Goal: Task Accomplishment & Management: Use online tool/utility

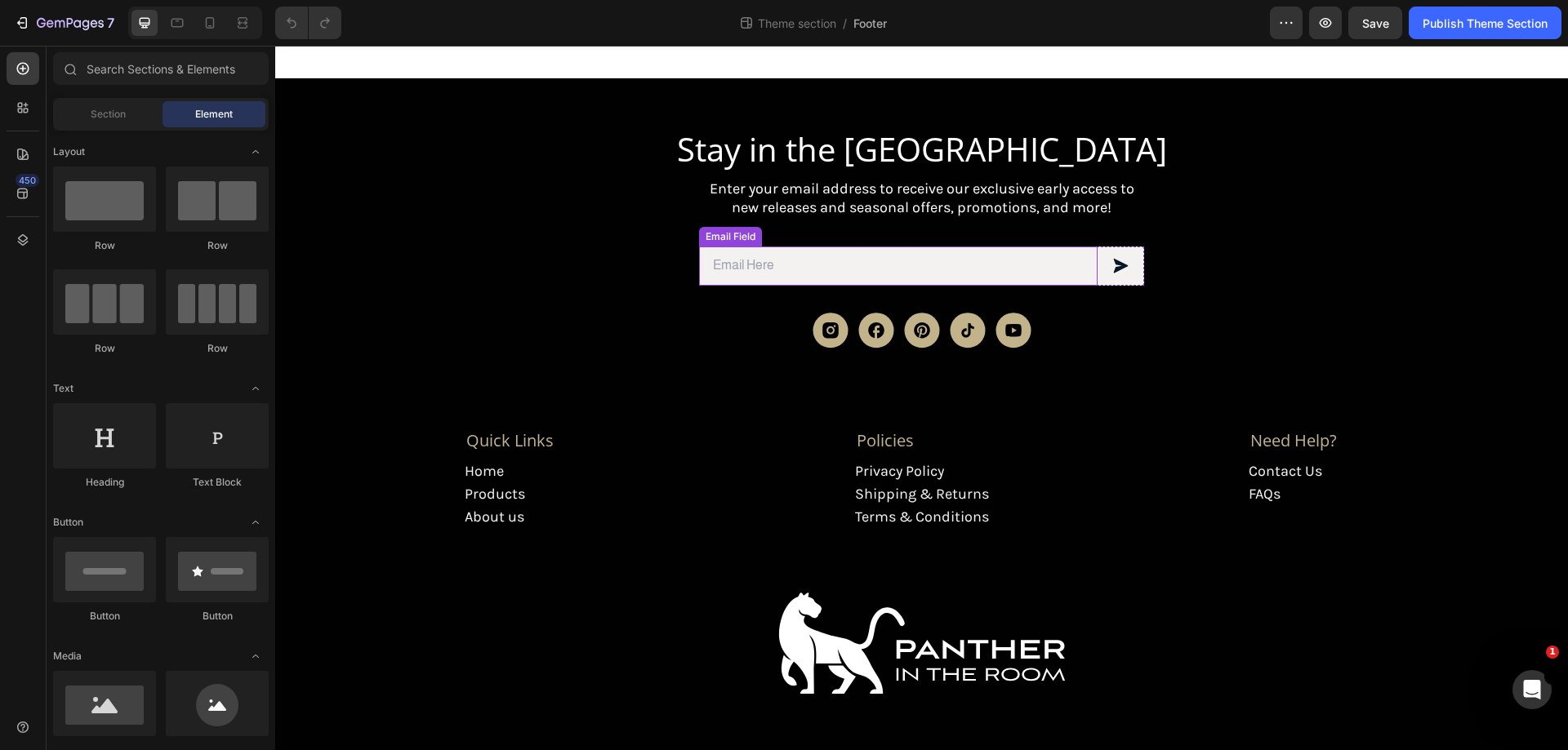
click at [1066, 264] on input "email" at bounding box center [899, 266] width 398 height 39
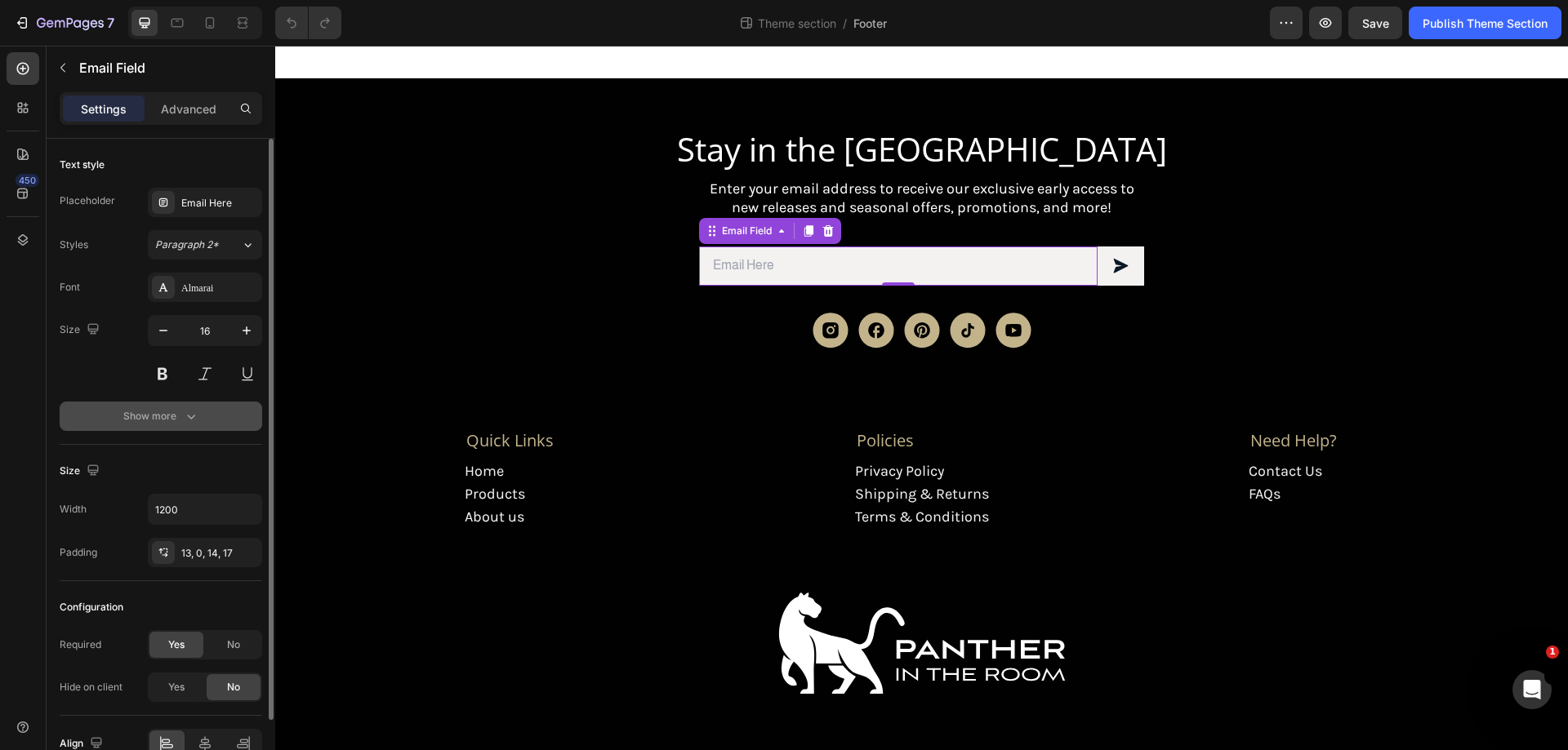
click at [168, 416] on div "Show more" at bounding box center [161, 416] width 76 height 16
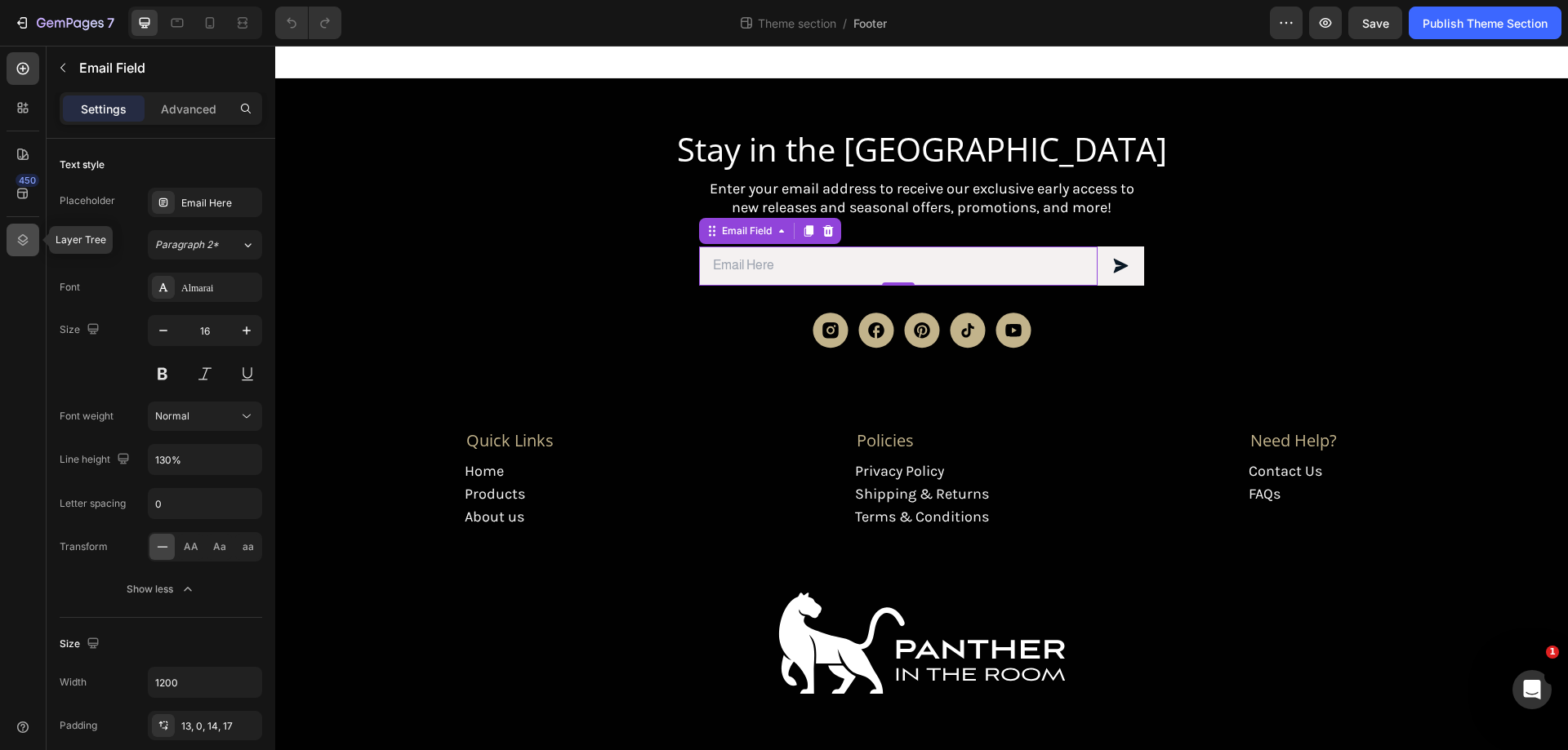
click at [17, 235] on icon at bounding box center [22, 240] width 16 height 16
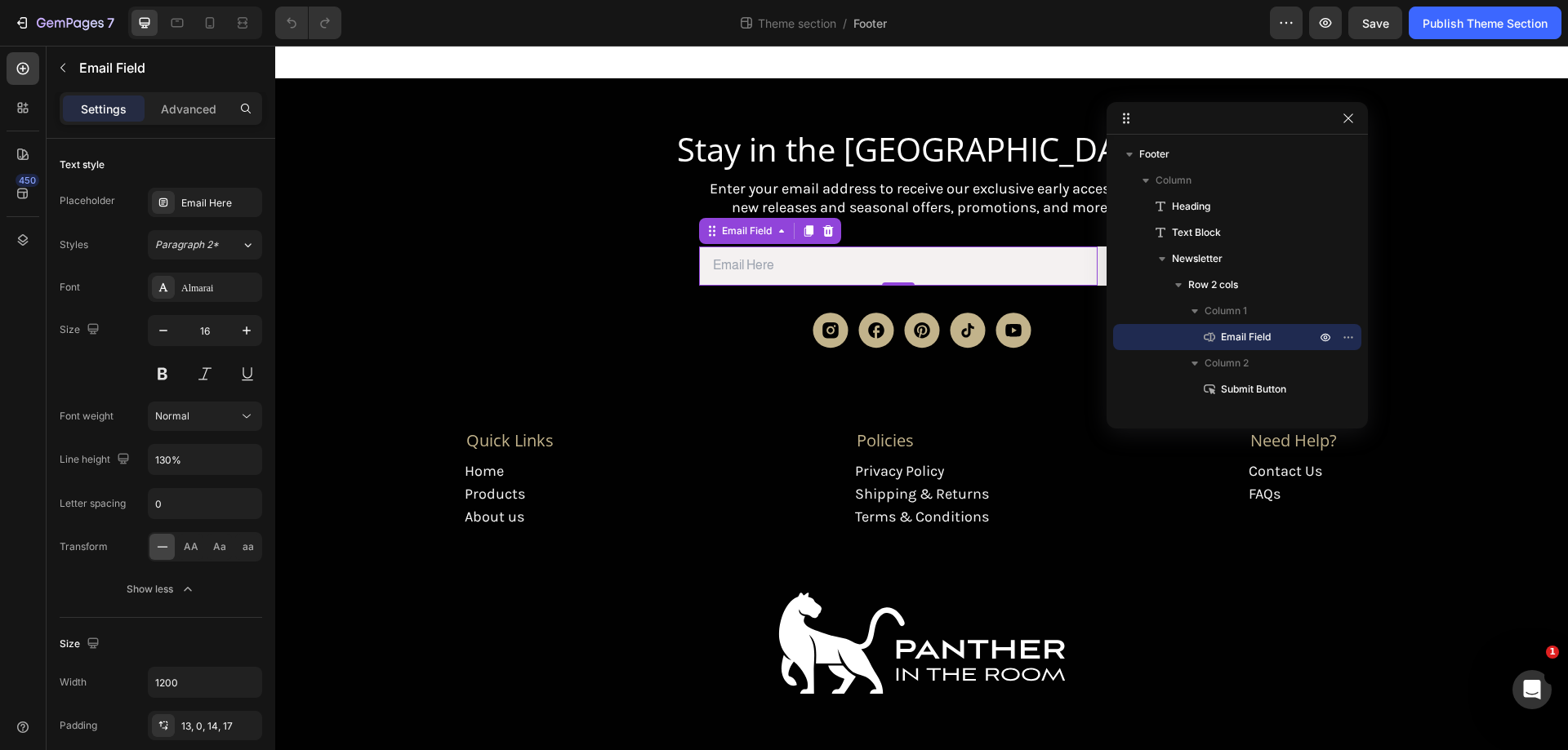
click at [1265, 331] on span "Email Field" at bounding box center [1246, 337] width 50 height 16
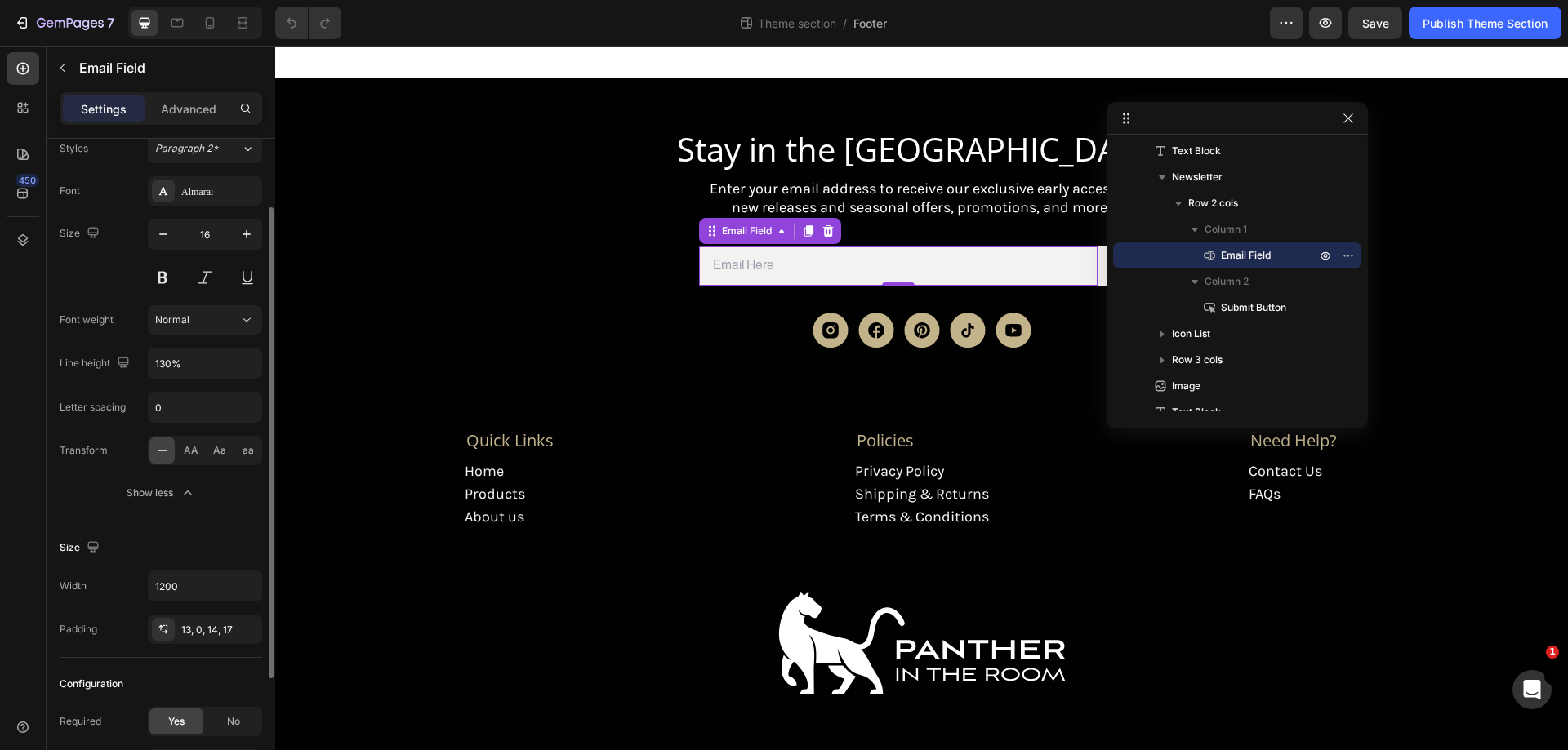
scroll to position [15, 0]
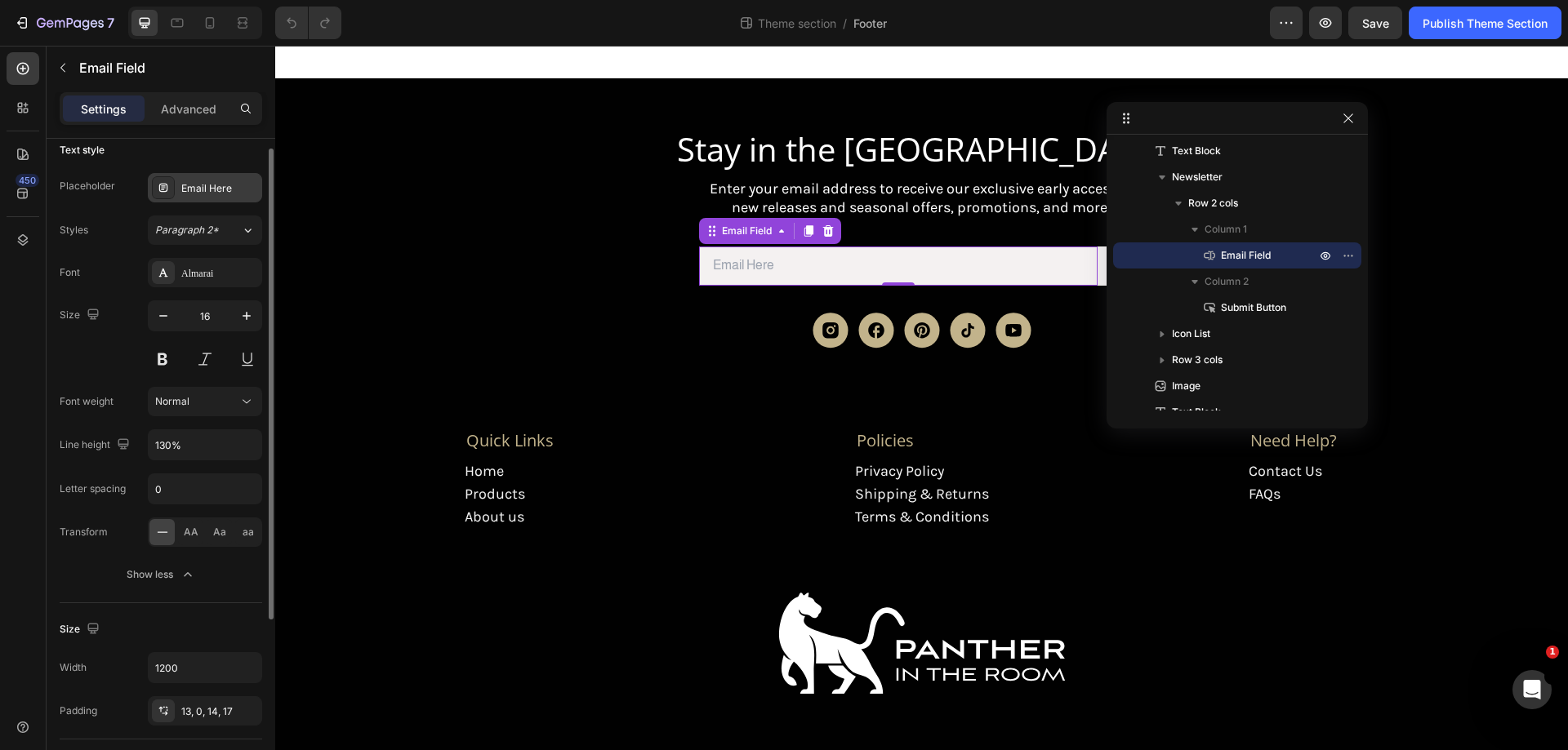
click at [162, 192] on icon at bounding box center [163, 187] width 8 height 8
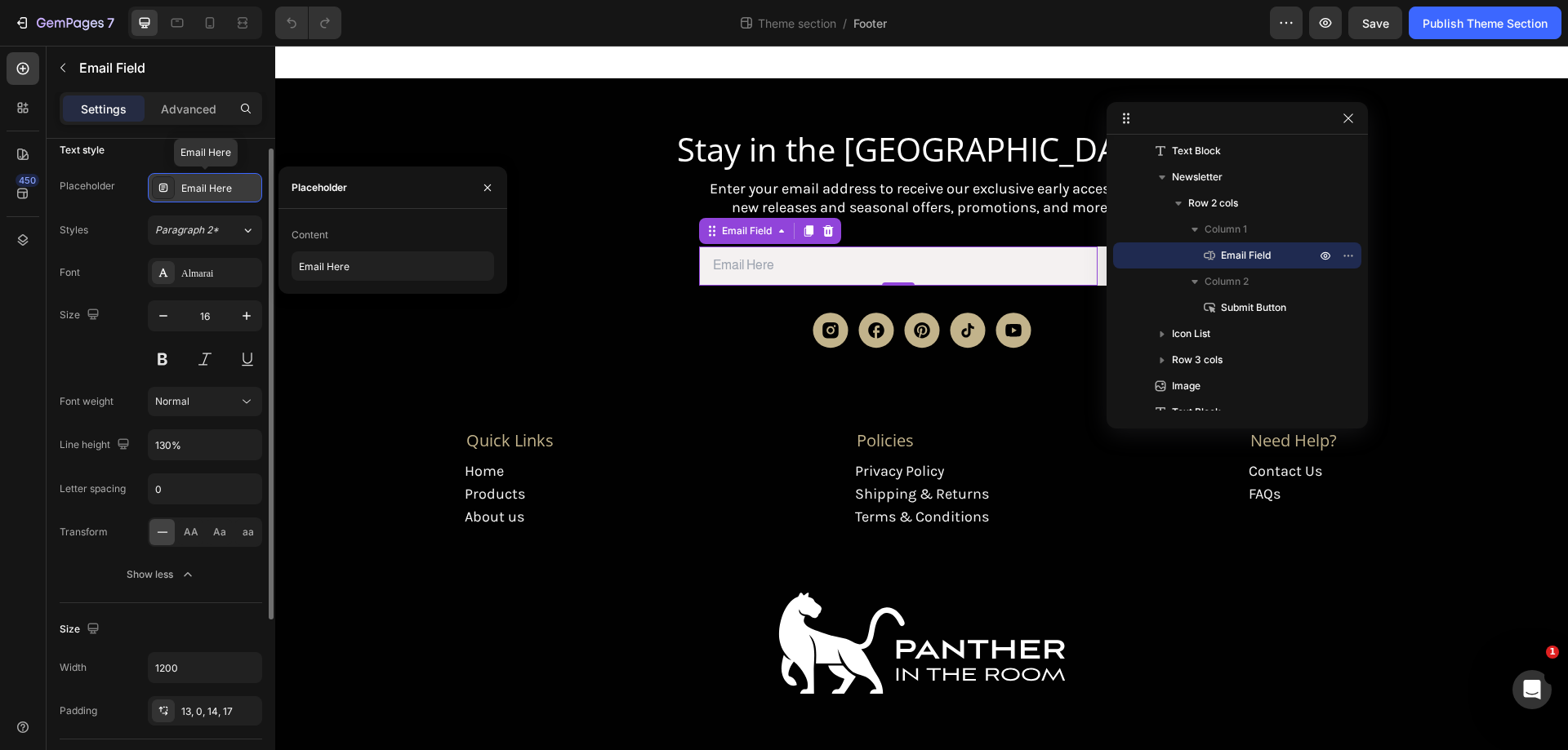
click at [162, 192] on icon at bounding box center [163, 187] width 8 height 8
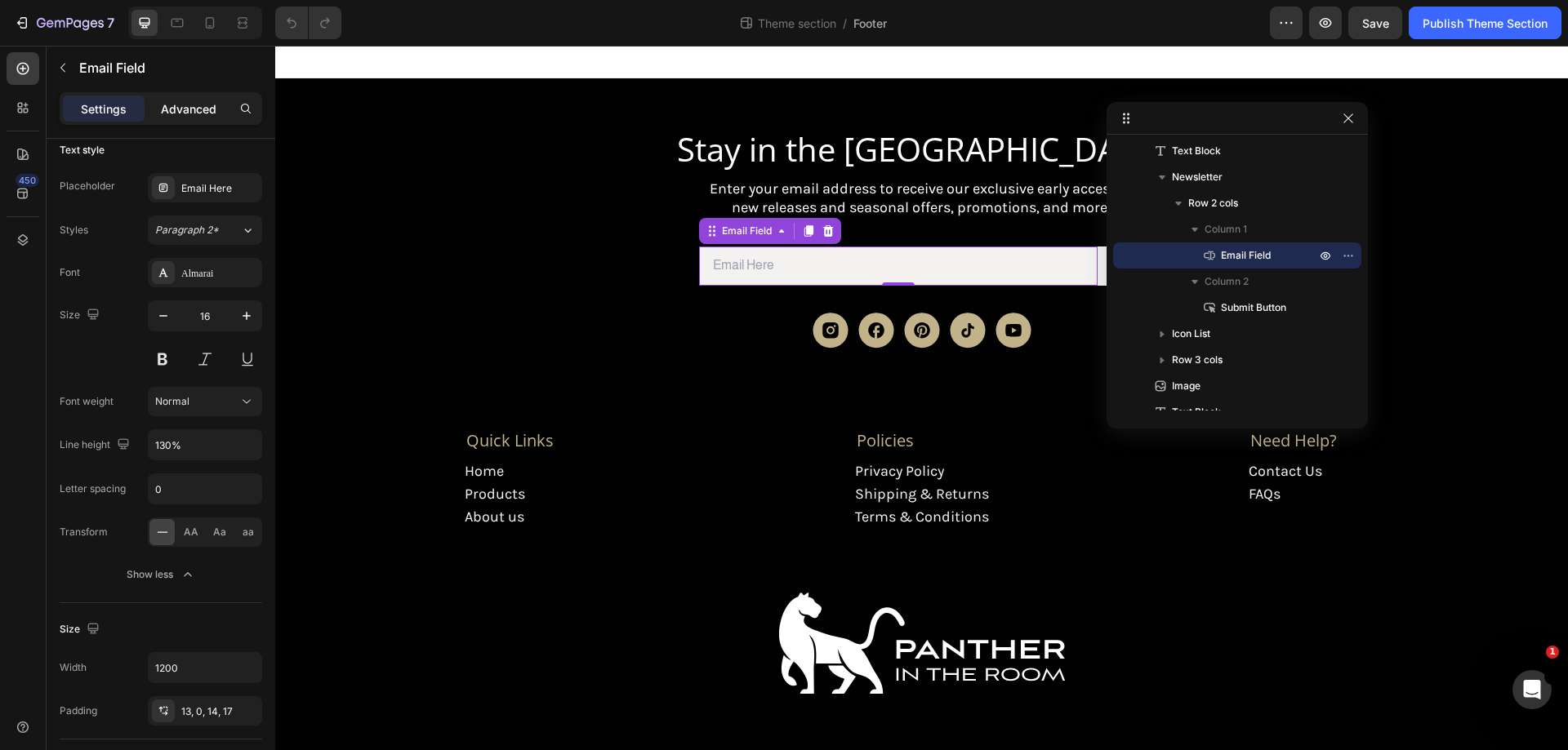
click at [171, 101] on p "Advanced" at bounding box center [189, 109] width 55 height 17
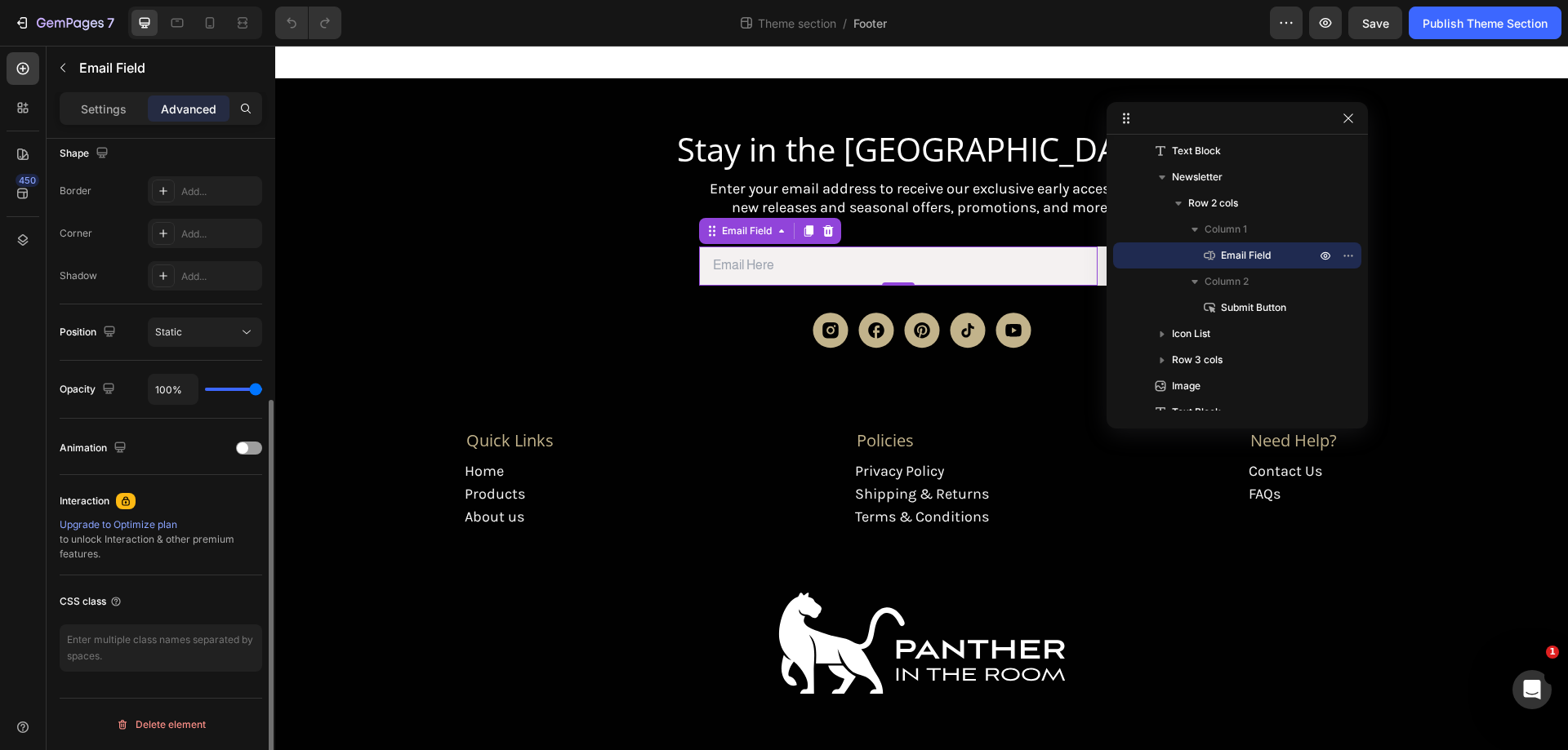
scroll to position [0, 0]
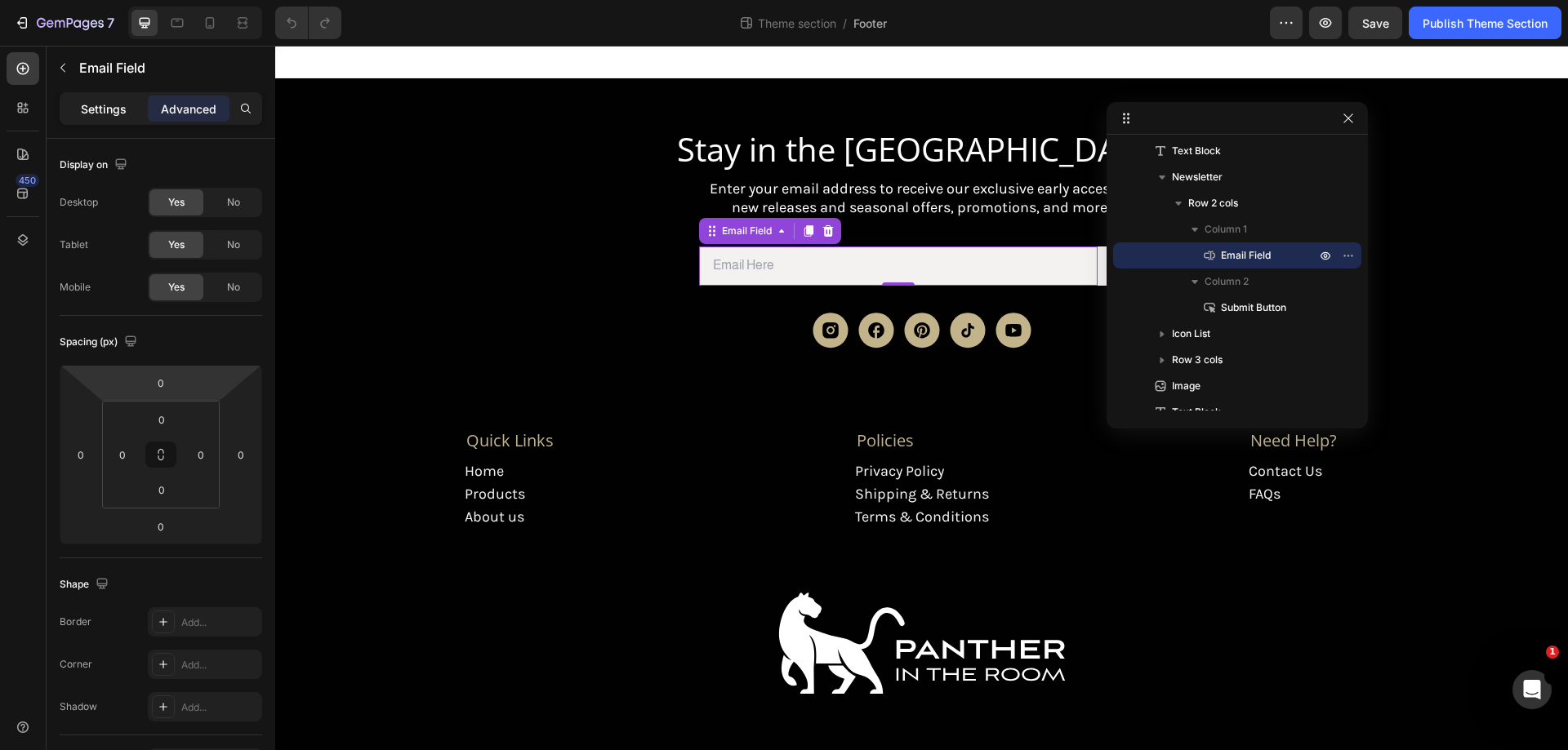
click at [85, 116] on p "Settings" at bounding box center [103, 109] width 46 height 17
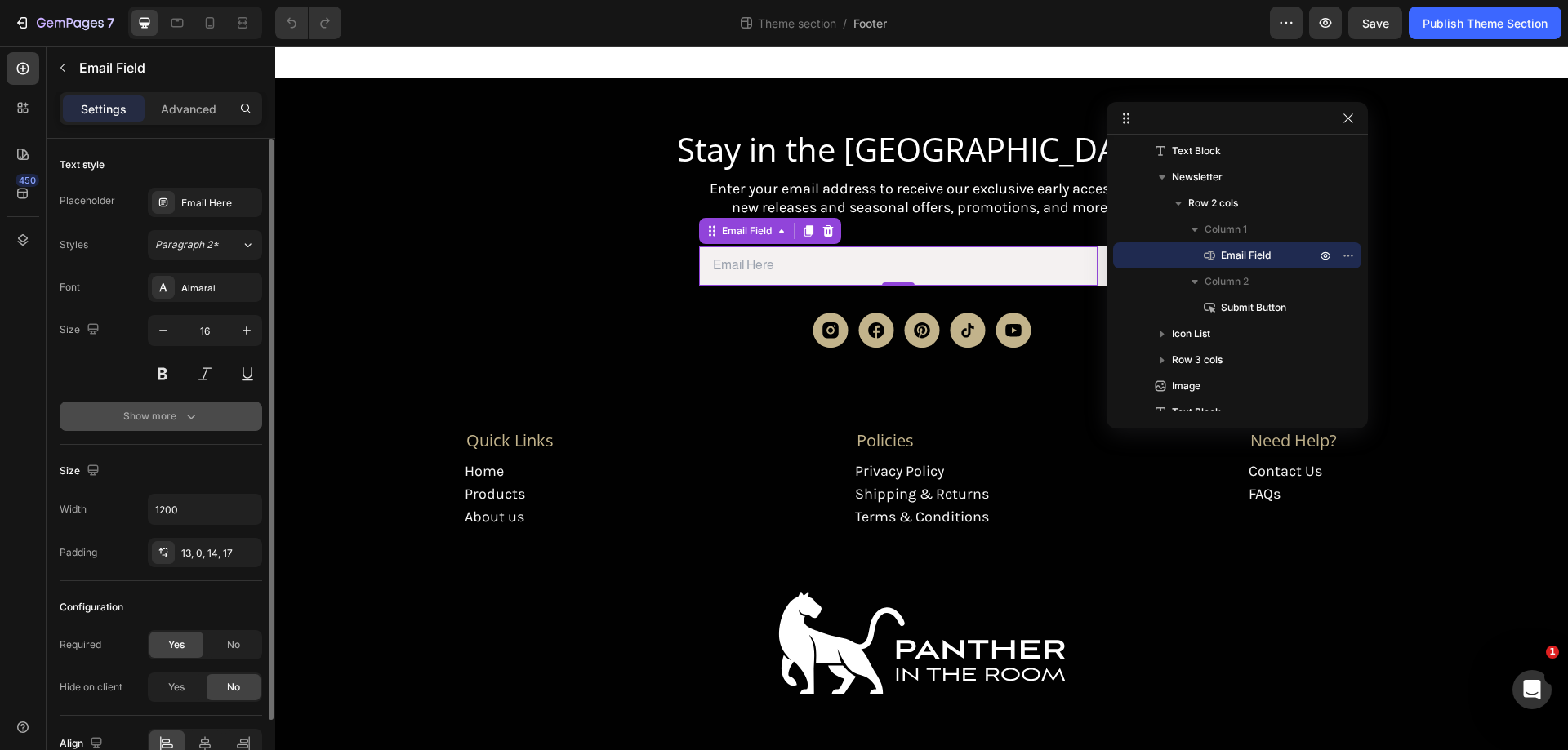
click at [107, 409] on button "Show more" at bounding box center [160, 416] width 203 height 29
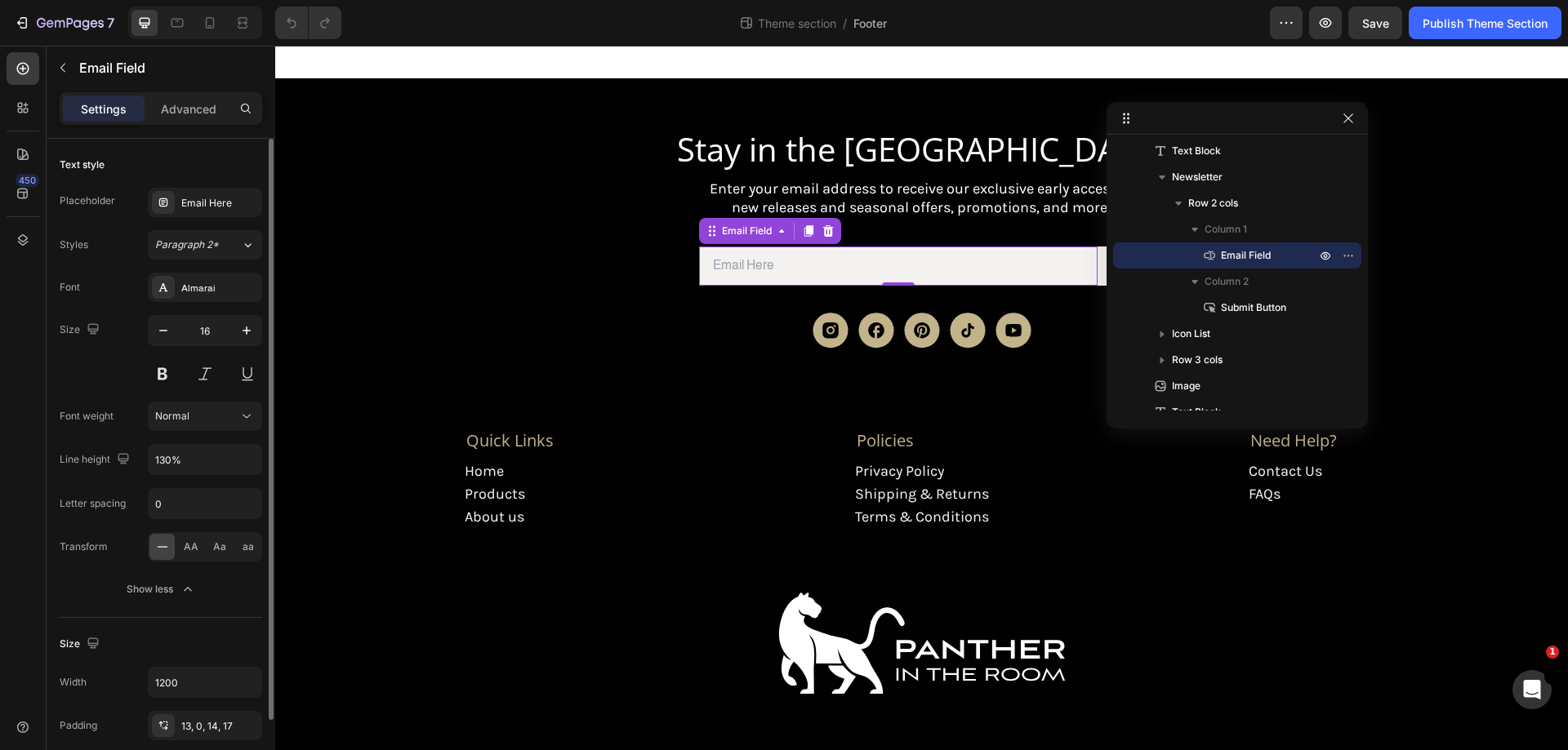
scroll to position [259, 0]
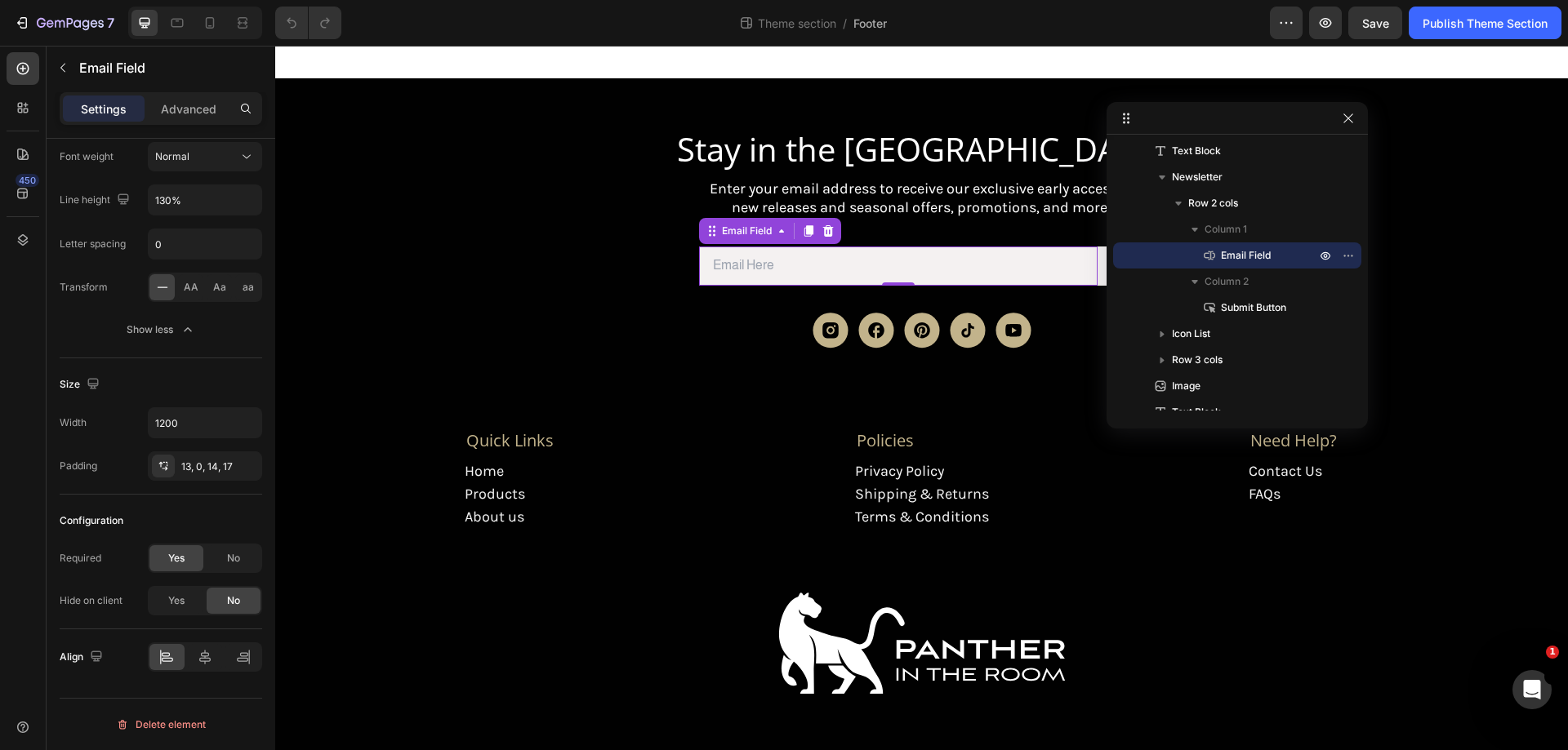
click at [765, 269] on input "email" at bounding box center [899, 266] width 398 height 39
click at [1252, 309] on span "Submit Button" at bounding box center [1254, 308] width 66 height 16
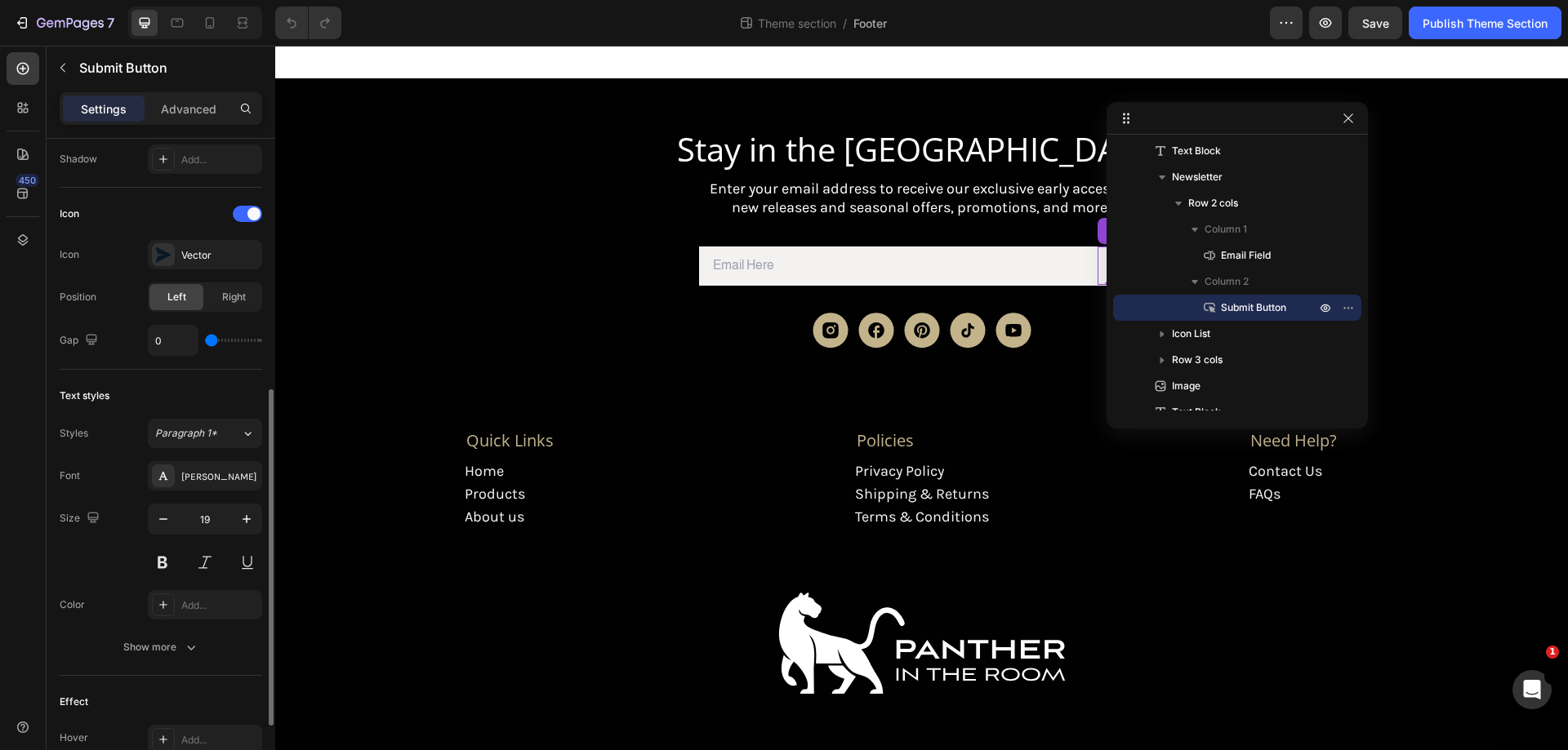
scroll to position [572, 0]
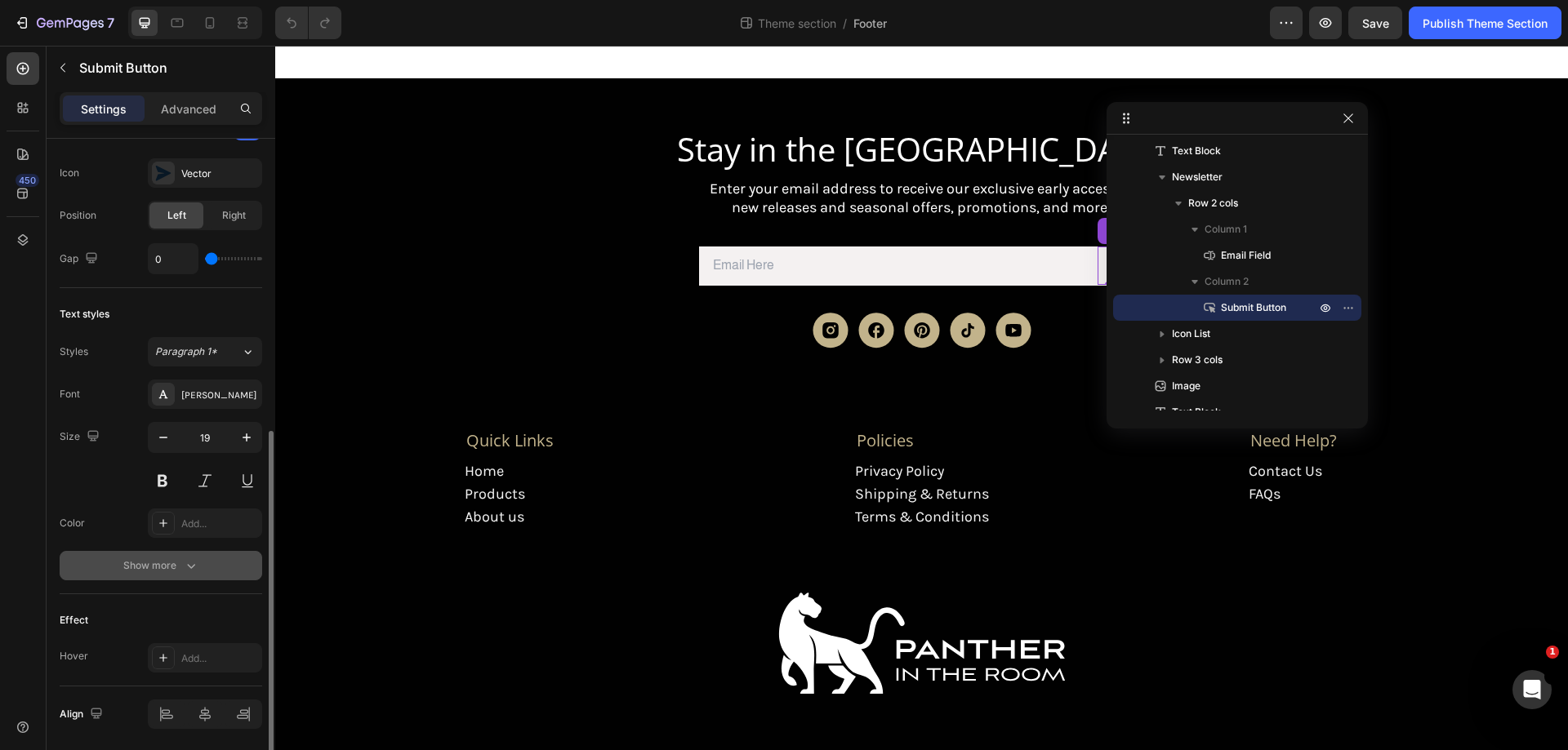
click at [179, 571] on div "Show more" at bounding box center [161, 566] width 76 height 16
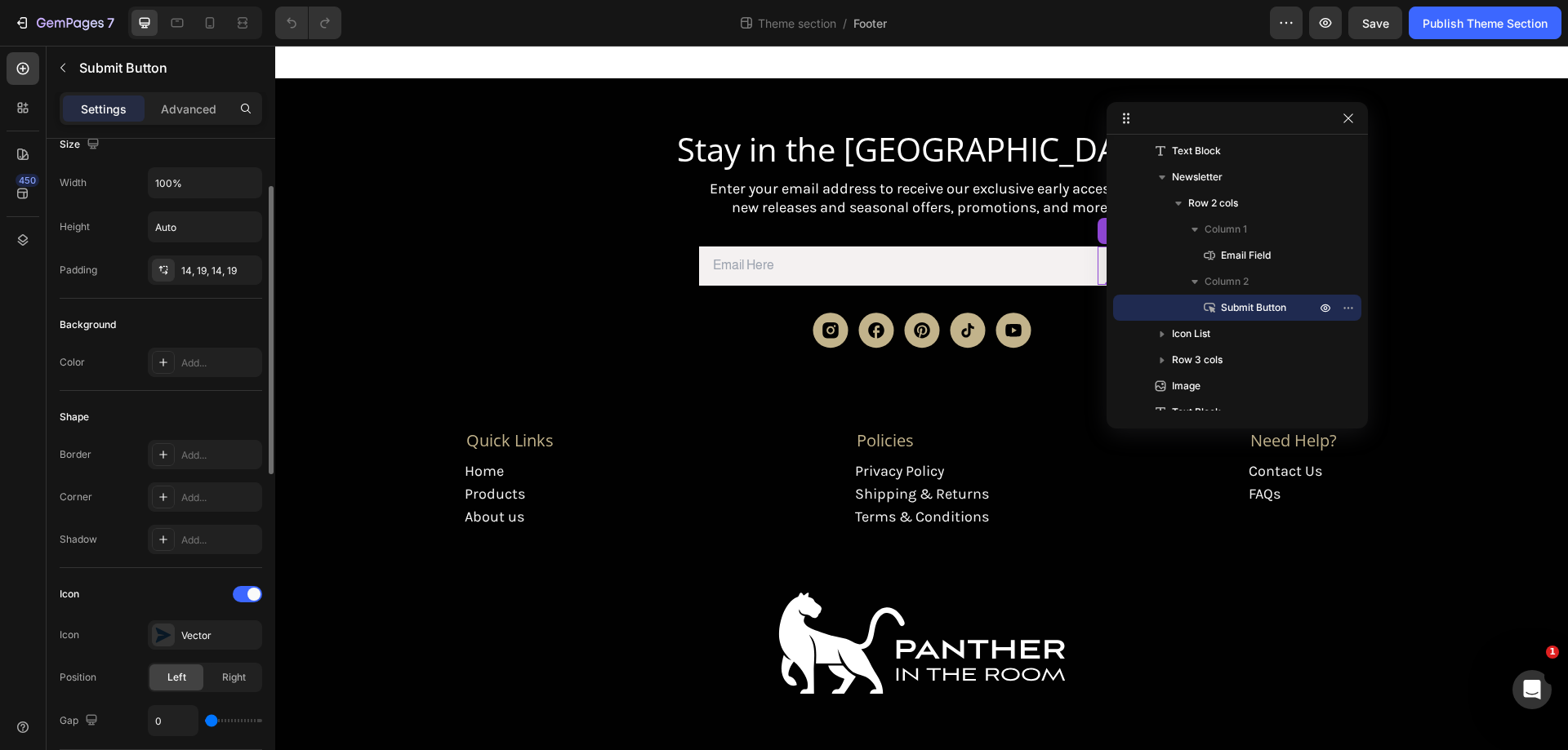
scroll to position [0, 0]
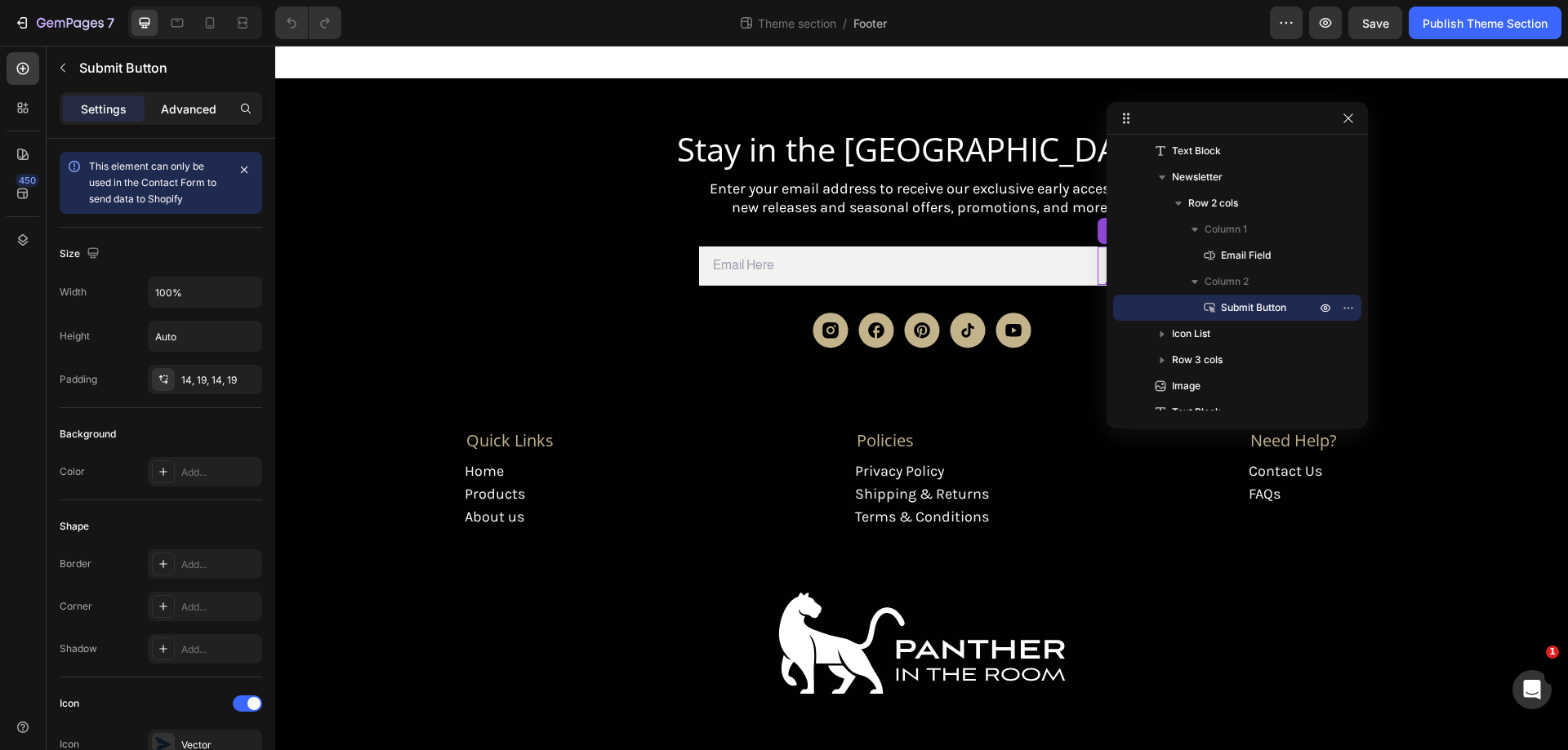
click at [182, 109] on p "Advanced" at bounding box center [189, 109] width 55 height 17
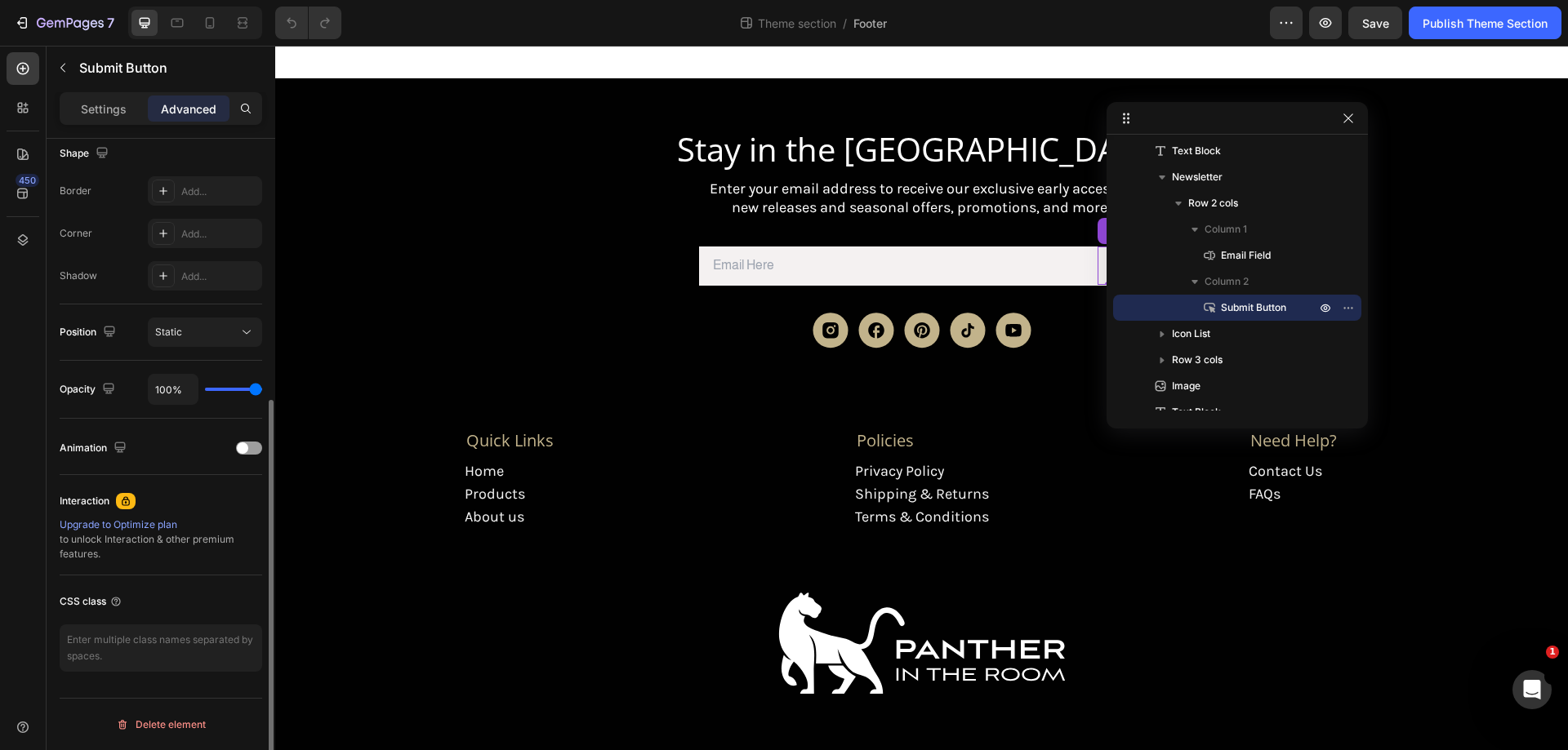
scroll to position [104, 0]
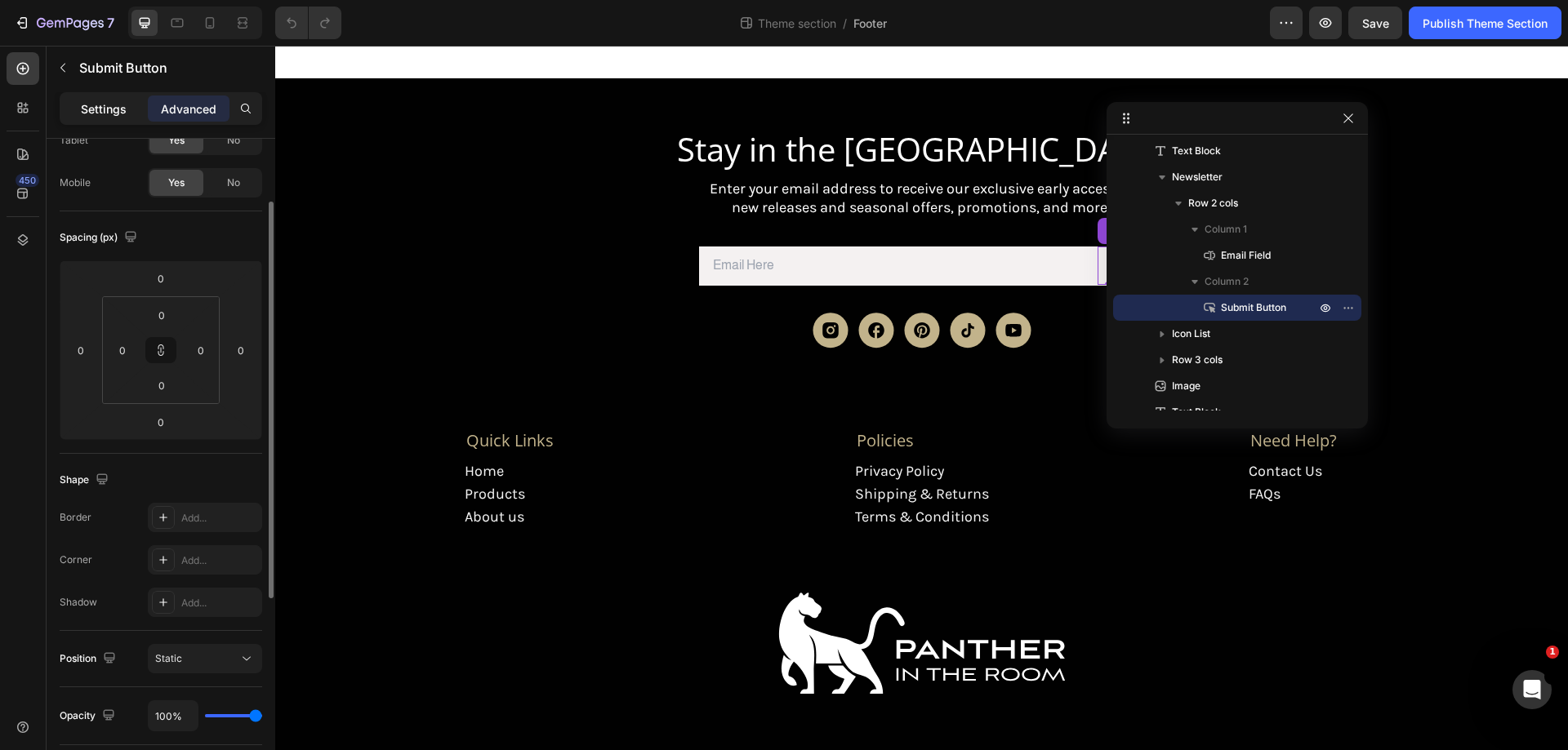
click at [80, 104] on div "Settings" at bounding box center [103, 109] width 82 height 26
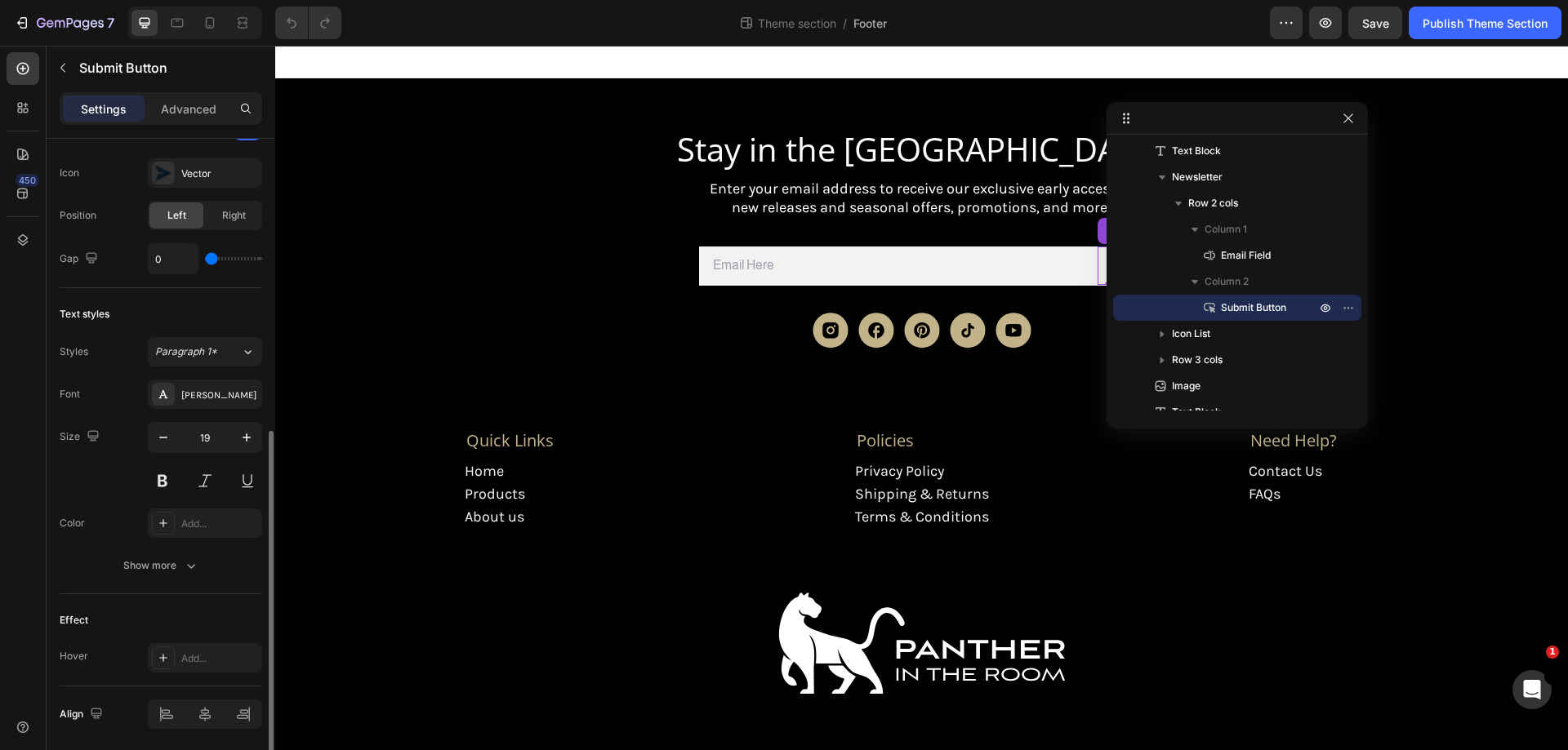
scroll to position [628, 0]
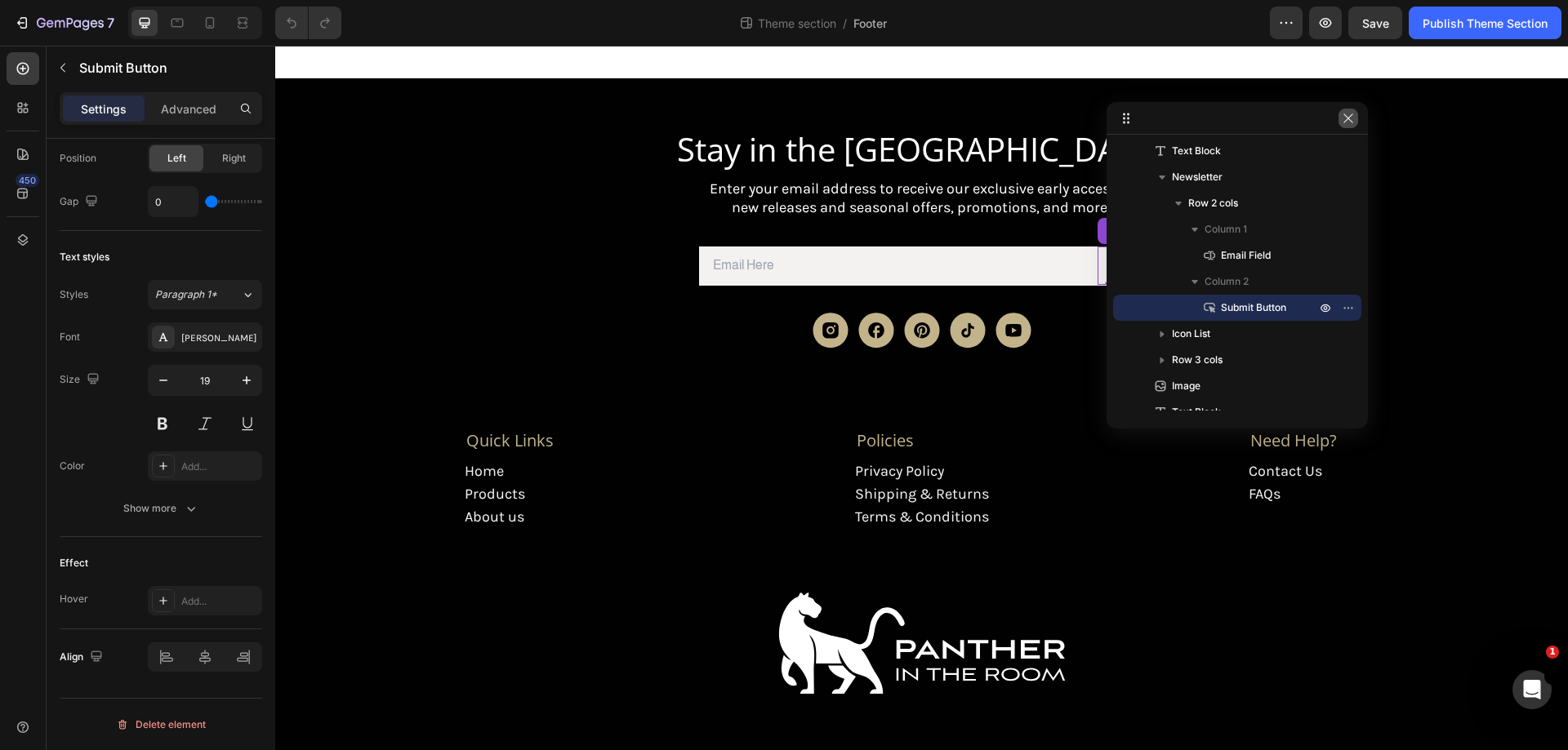
click at [1342, 116] on icon "button" at bounding box center [1348, 118] width 13 height 13
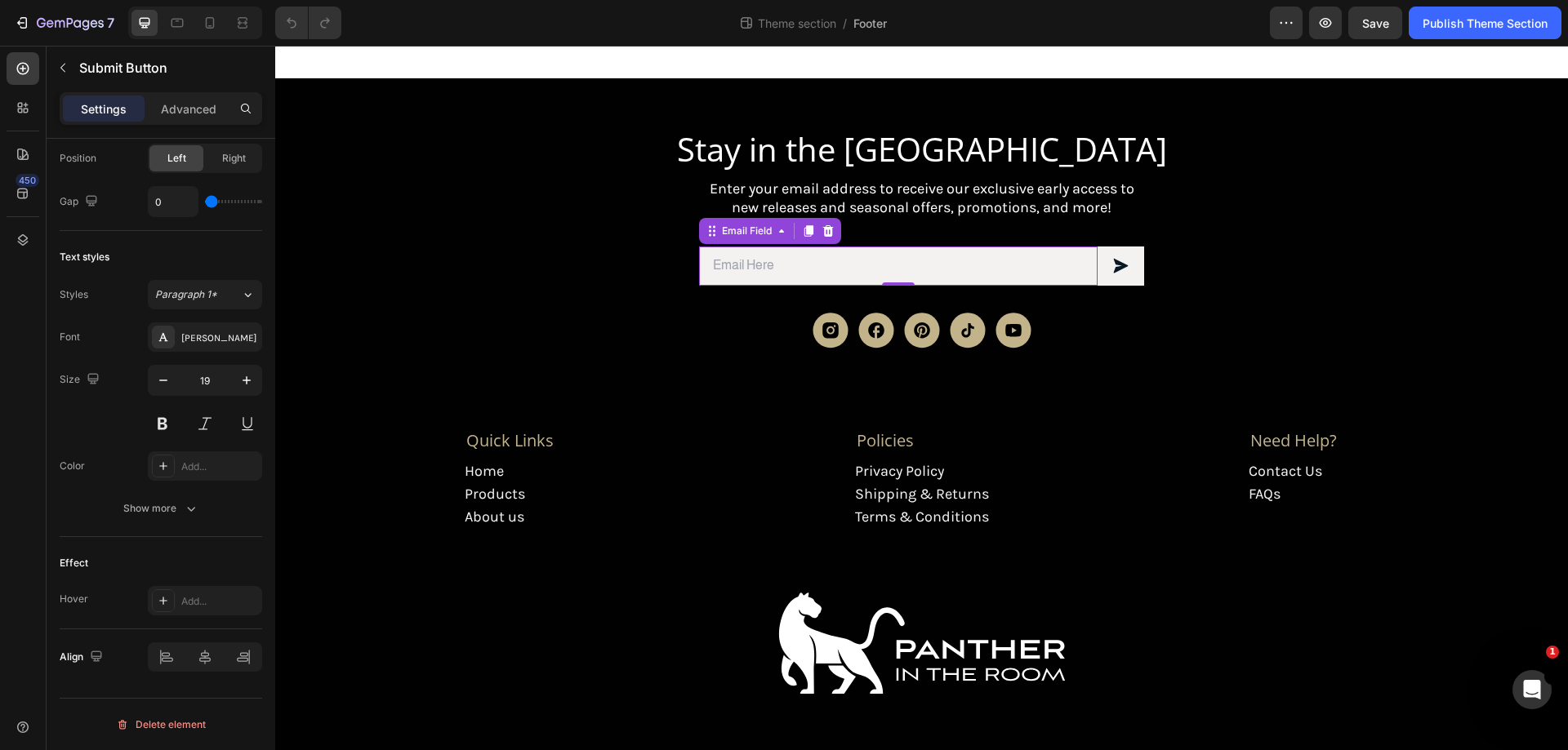
scroll to position [86, 0]
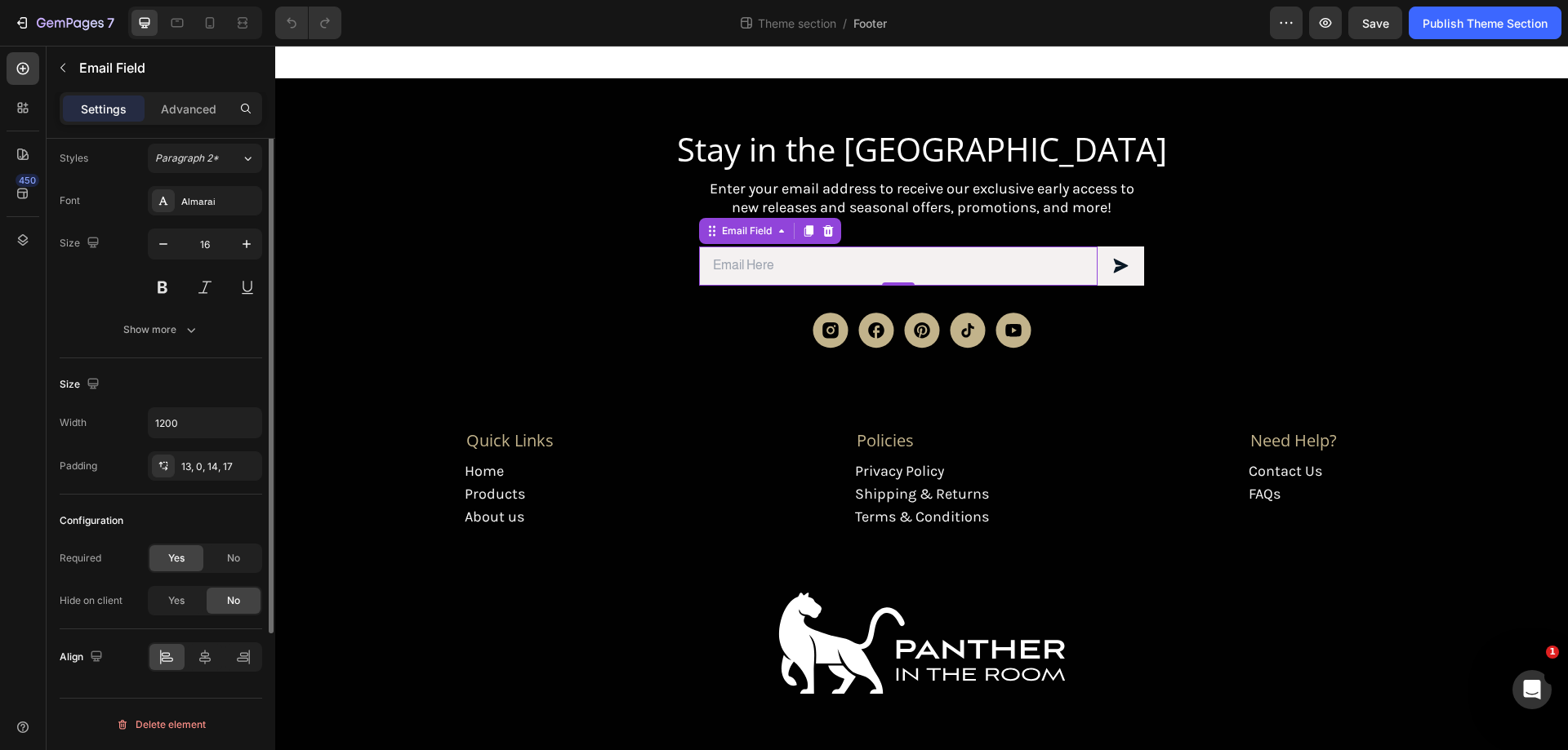
click at [1088, 284] on input "email" at bounding box center [899, 266] width 398 height 39
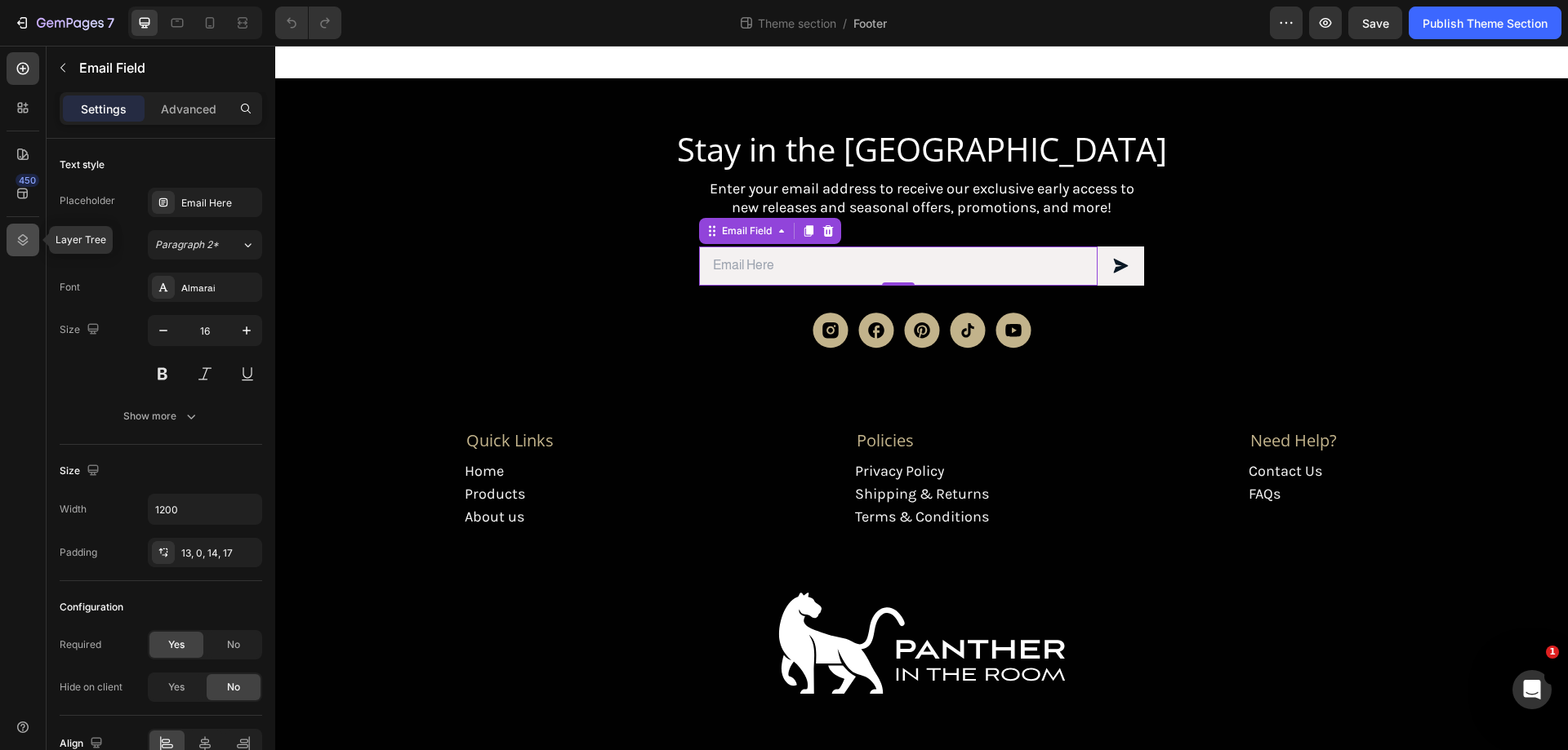
click at [11, 239] on div at bounding box center [23, 240] width 33 height 33
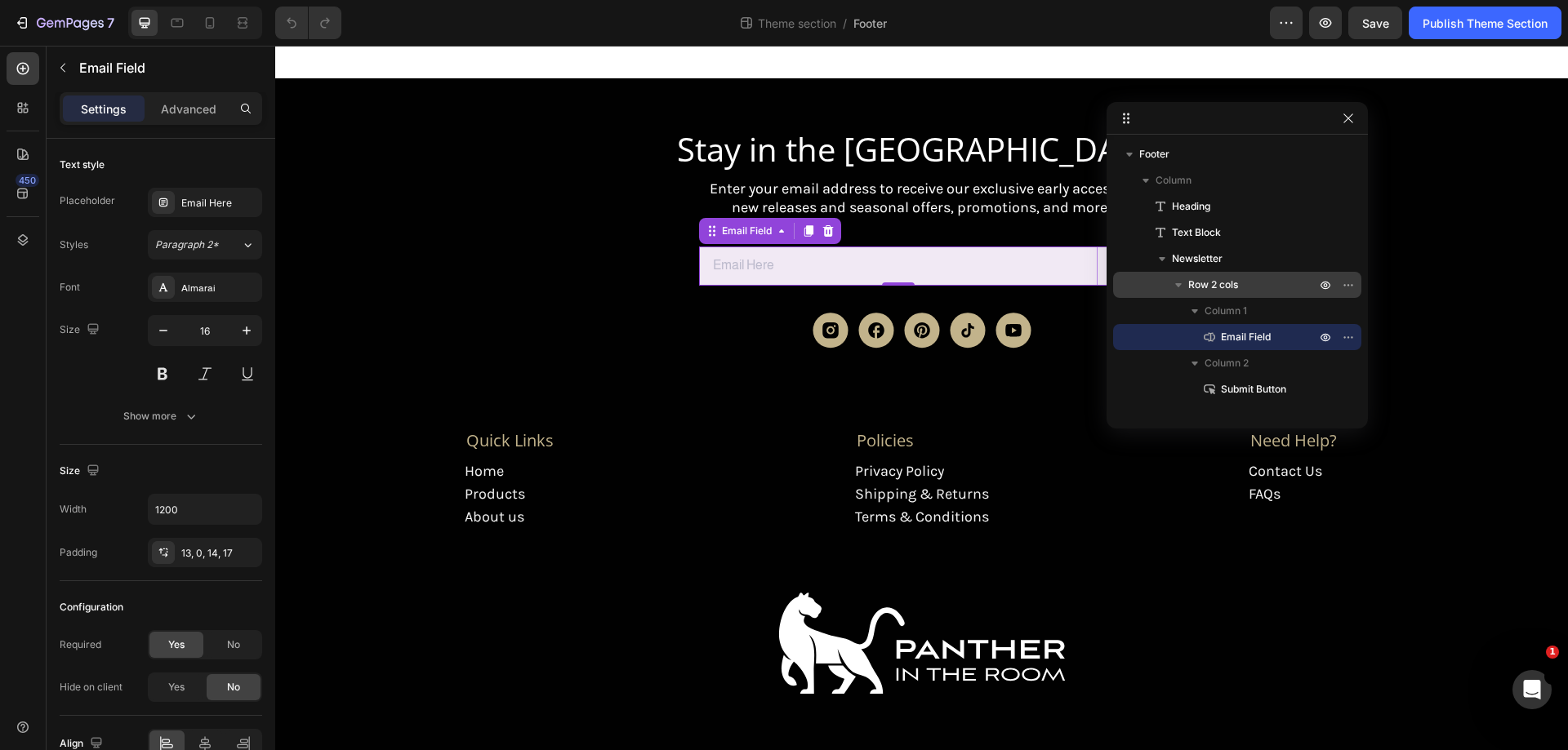
click at [1228, 285] on span "Row 2 cols" at bounding box center [1214, 284] width 50 height 16
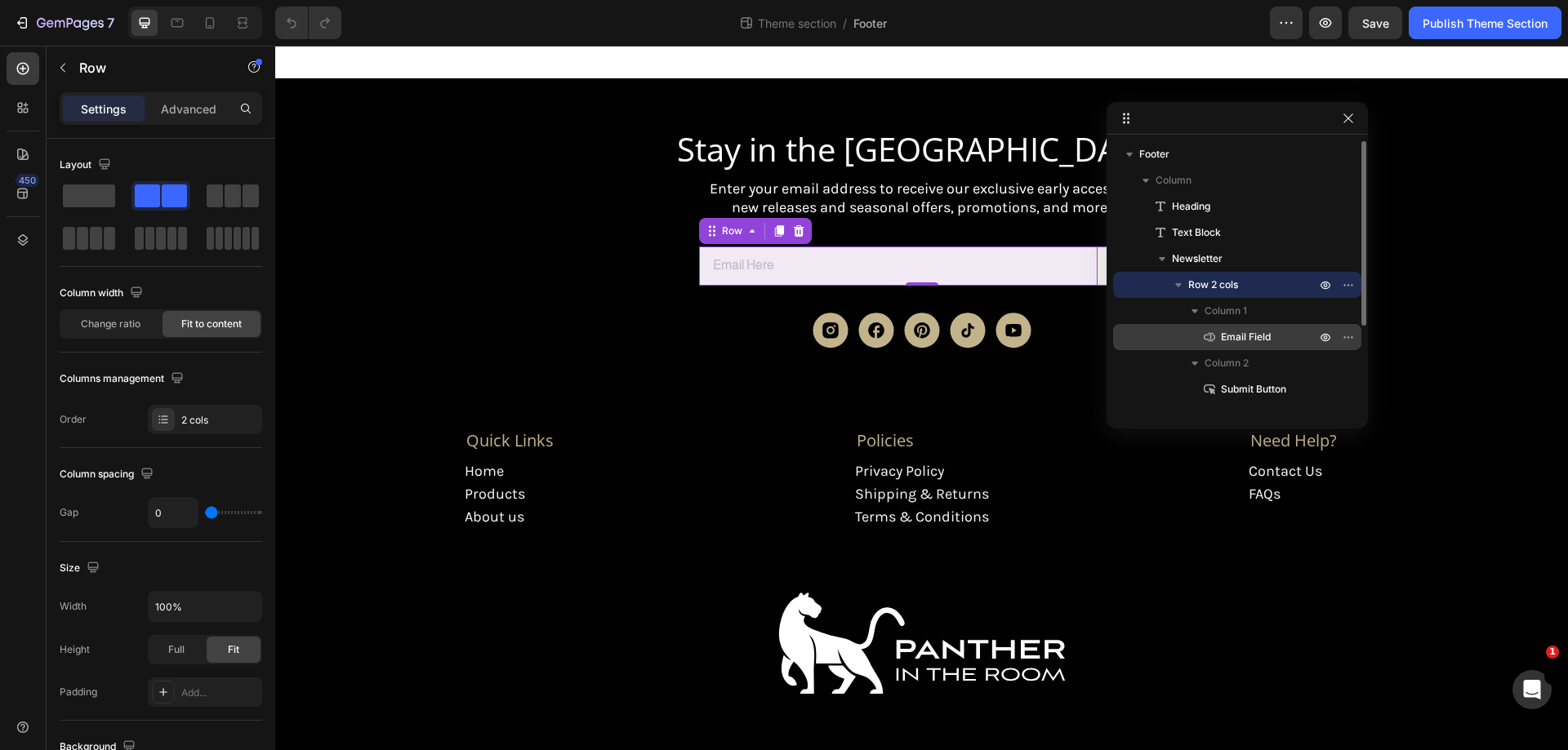
click at [1241, 337] on span "Email Field" at bounding box center [1246, 337] width 50 height 16
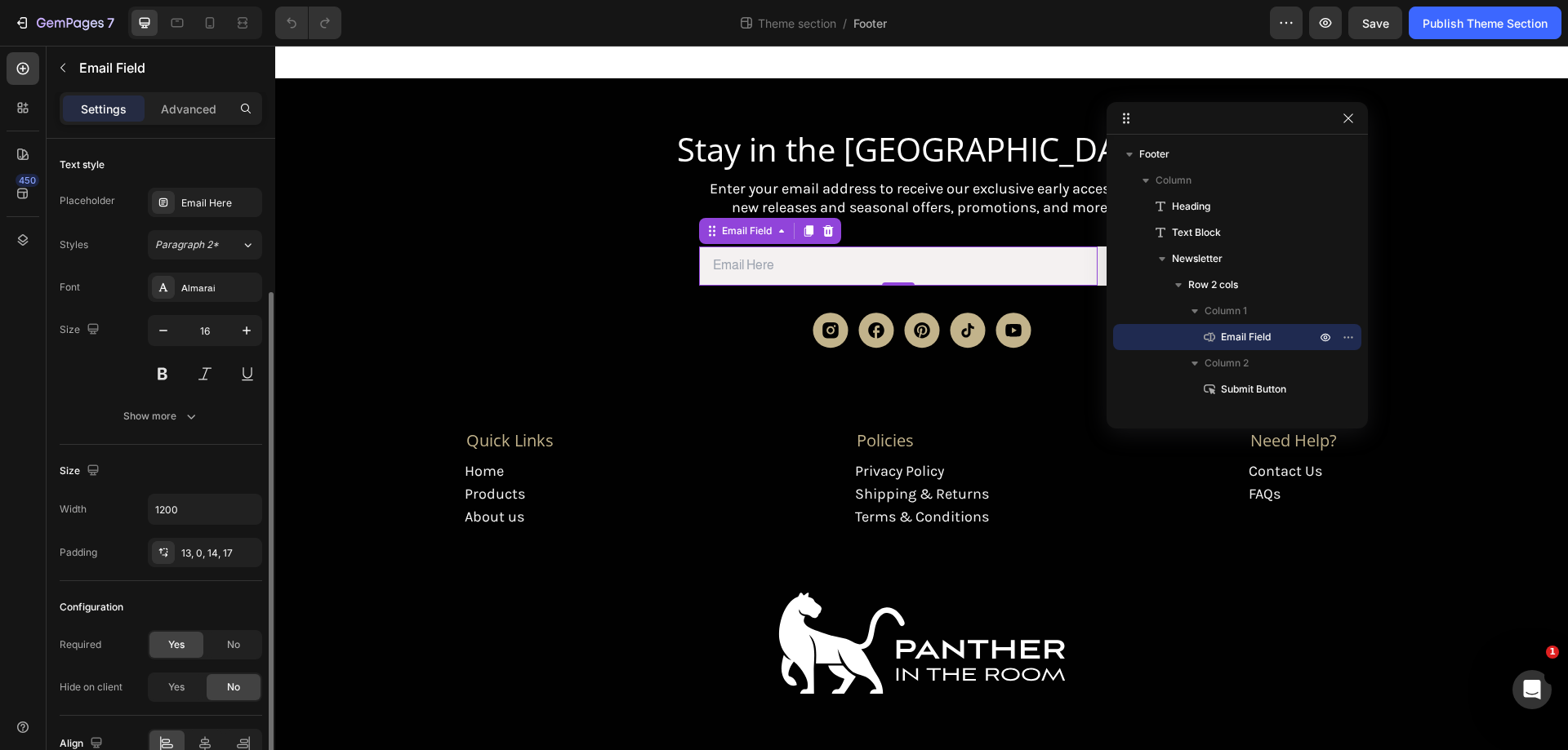
scroll to position [82, 0]
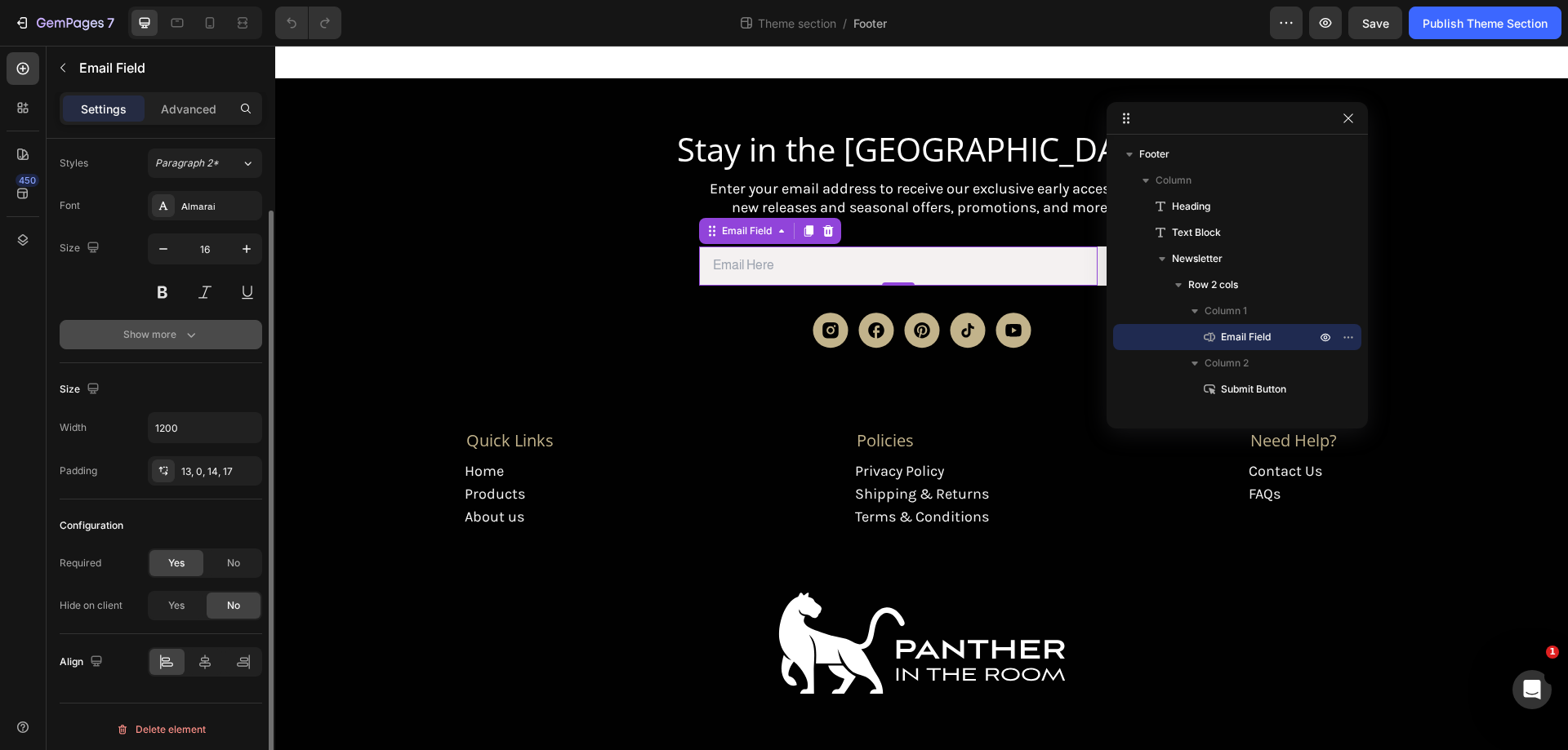
click at [159, 330] on div "Show more" at bounding box center [161, 334] width 76 height 16
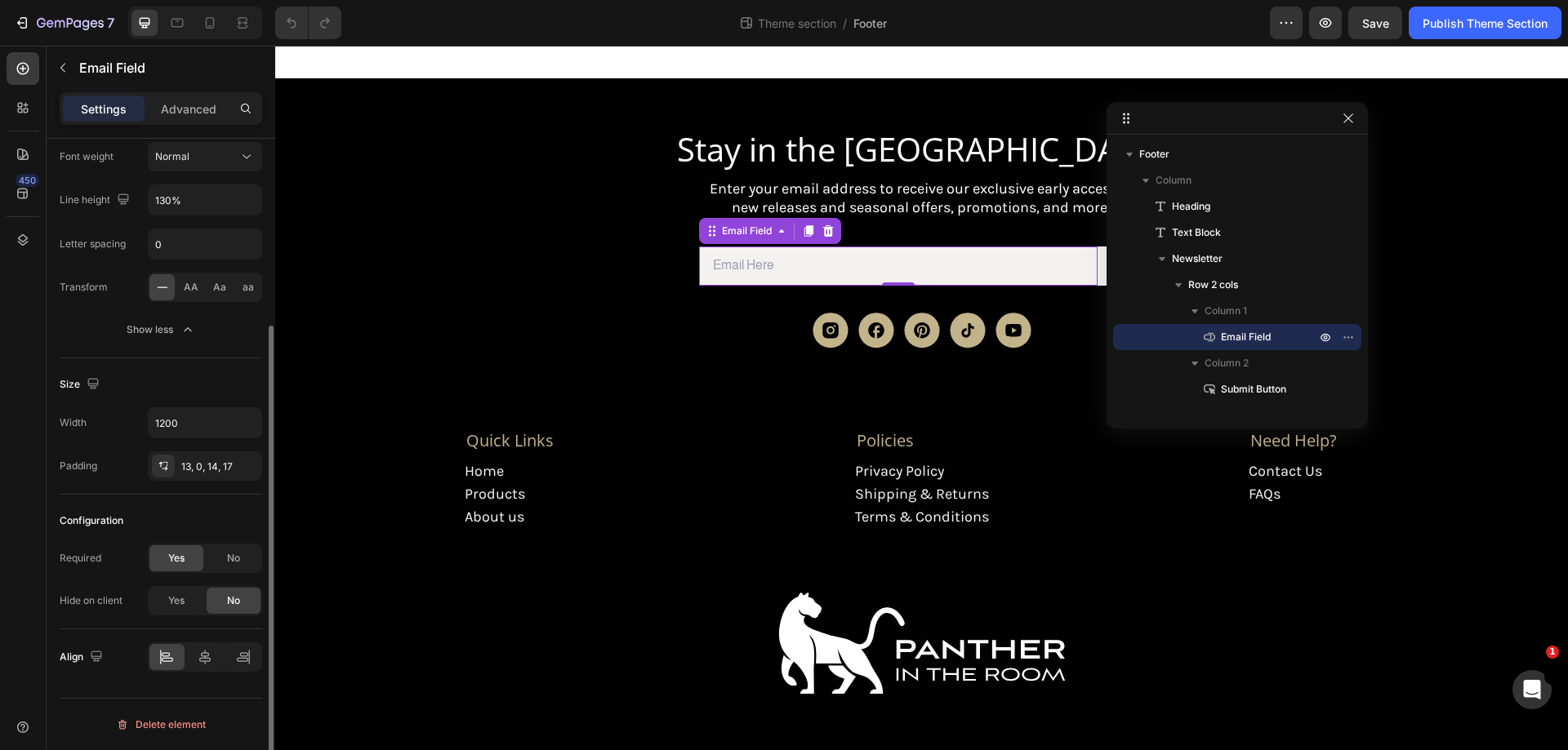
scroll to position [0, 0]
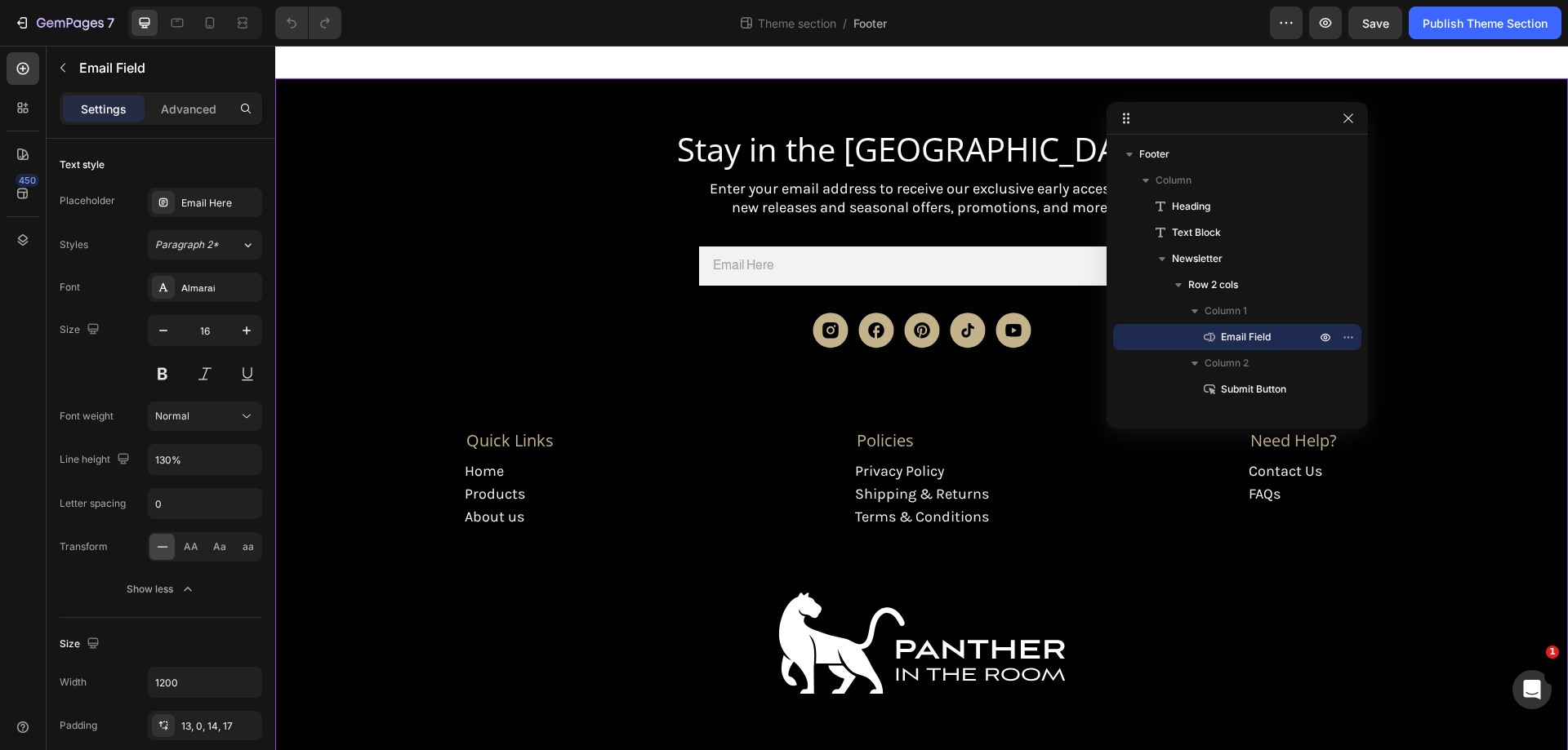
click at [1004, 228] on div "Stay in the Glow Heading Enter your email address to receive our exclusive earl…" at bounding box center [921, 468] width 1260 height 681
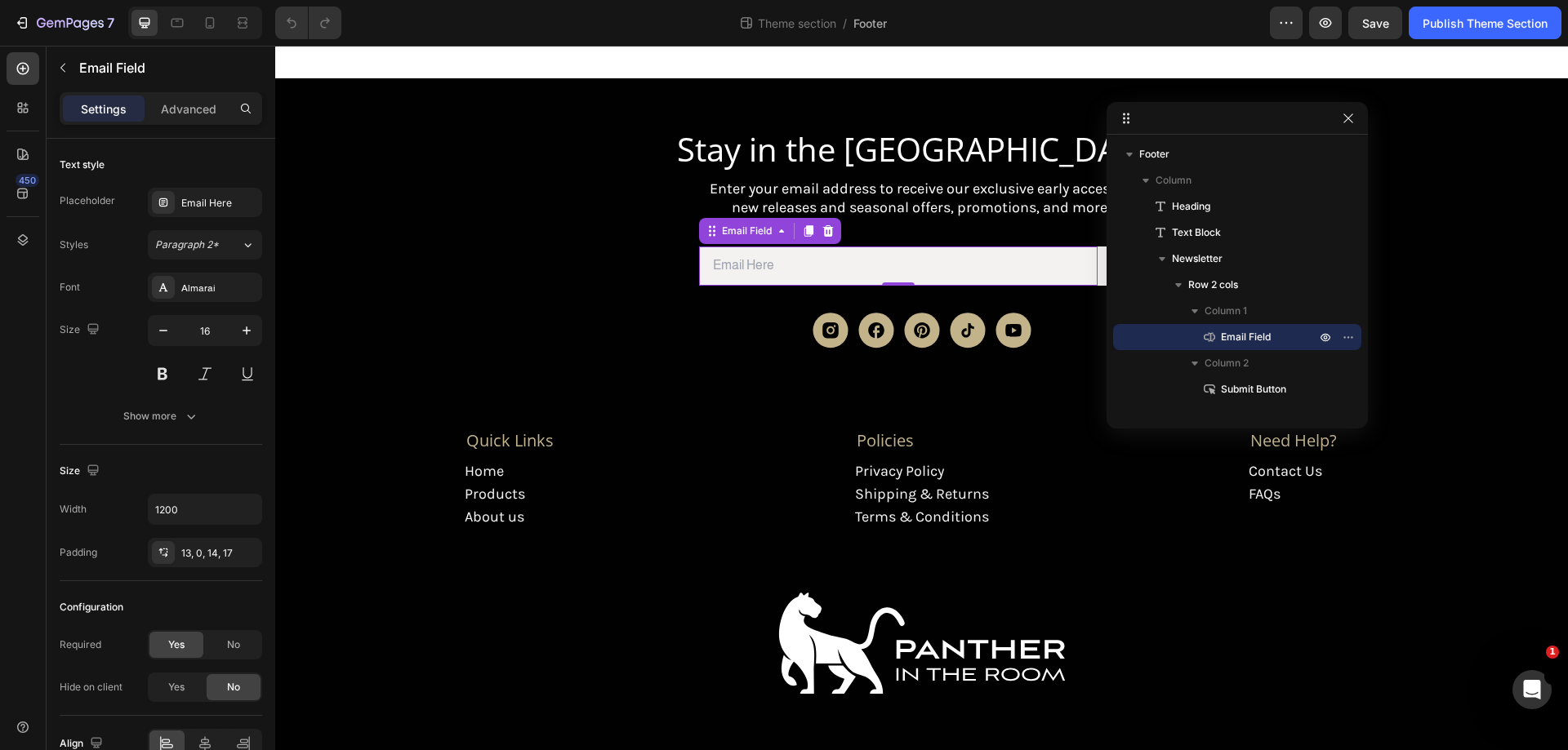
click at [1080, 270] on input "email" at bounding box center [899, 266] width 398 height 39
click at [1349, 335] on icon "button" at bounding box center [1348, 337] width 13 height 13
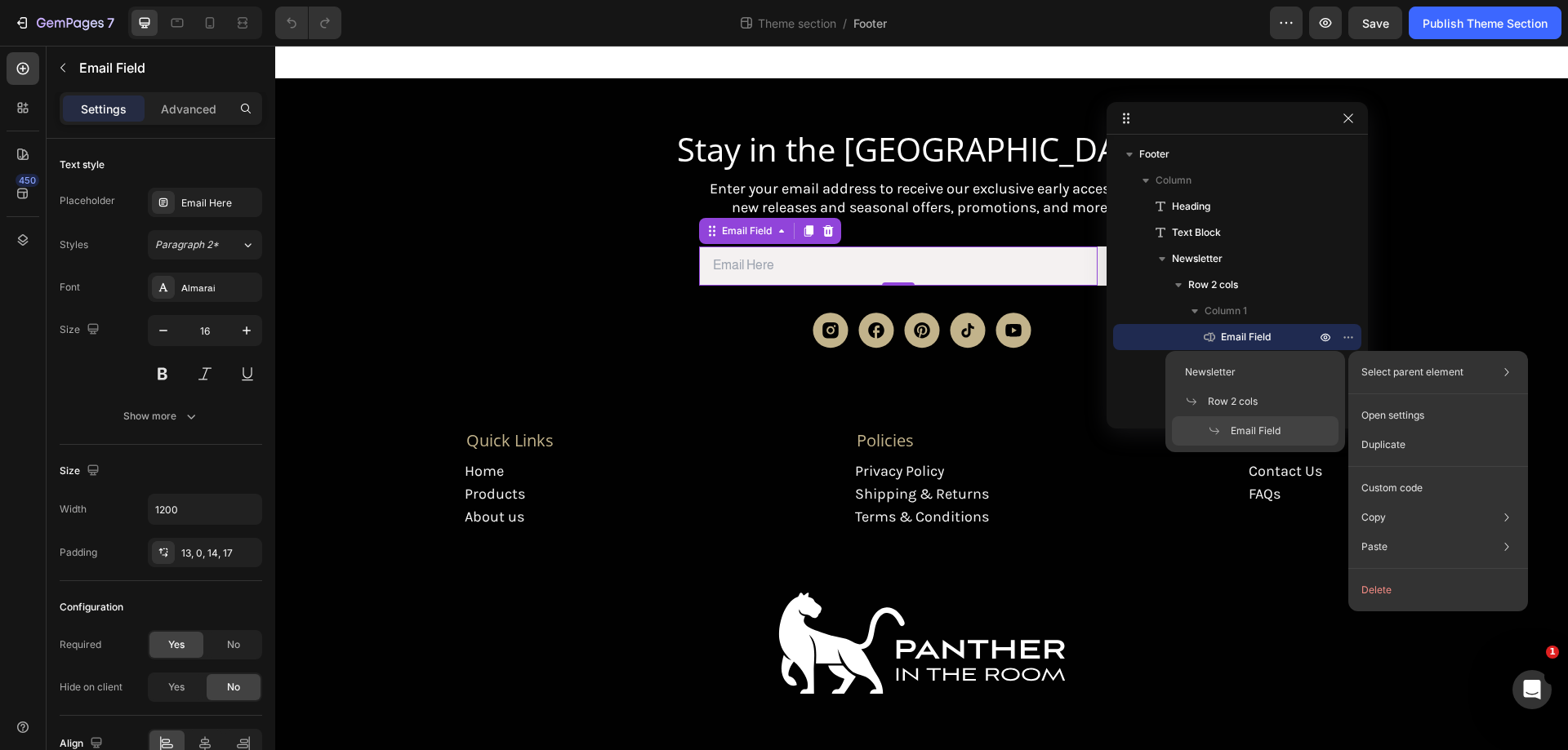
click at [1396, 367] on p "Select parent element" at bounding box center [1413, 372] width 102 height 15
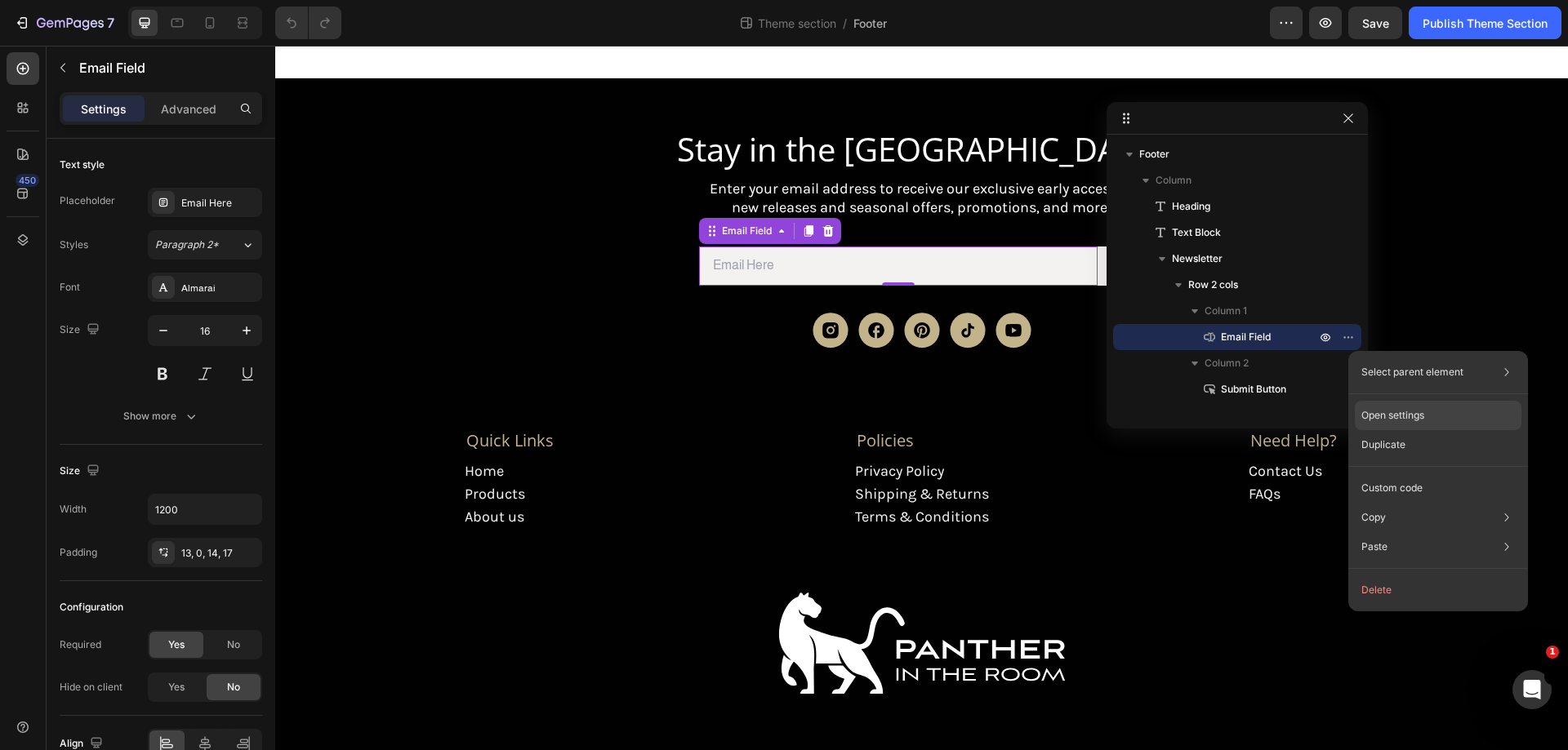
click at [1402, 416] on p "Open settings" at bounding box center [1393, 416] width 63 height 15
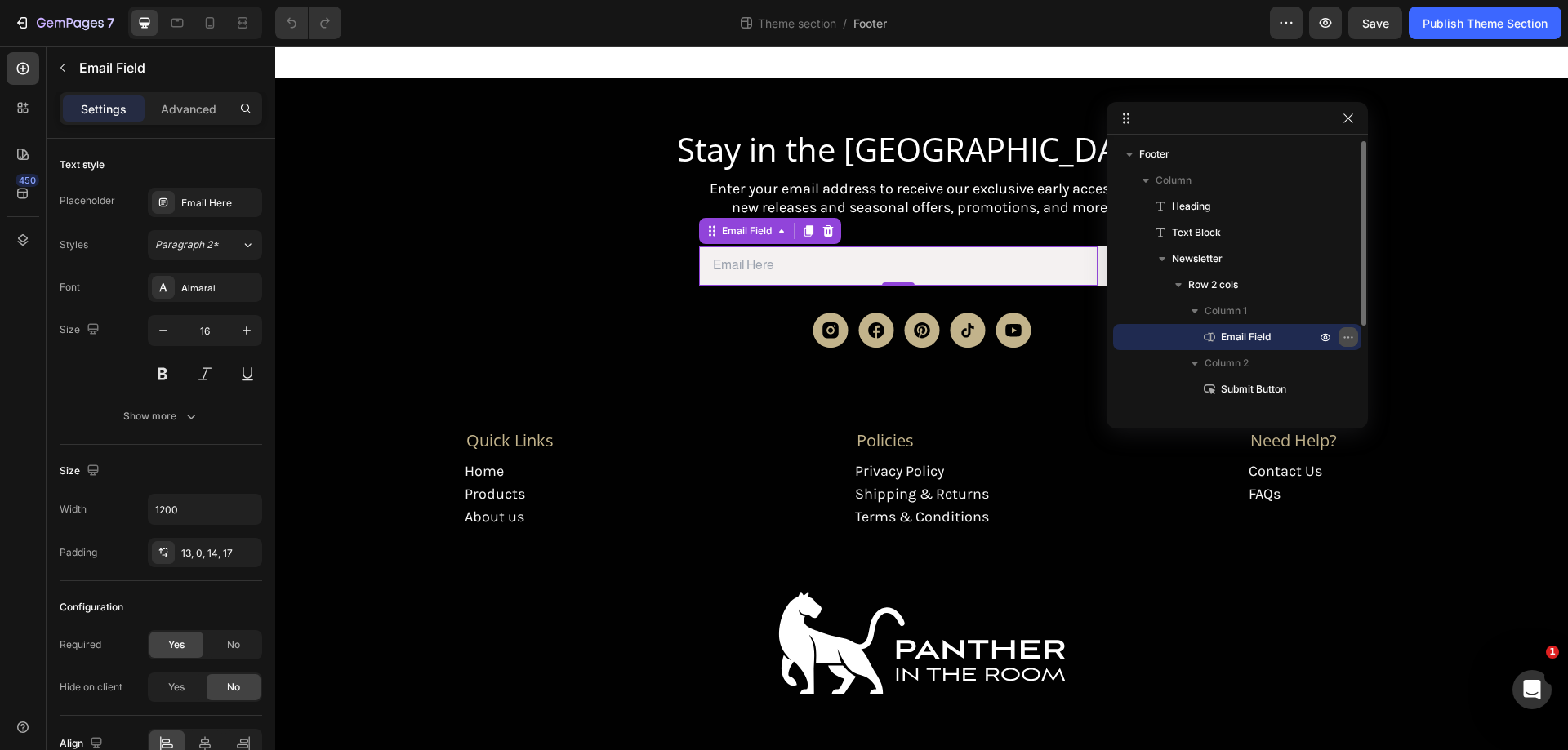
click at [1349, 331] on icon "button" at bounding box center [1348, 337] width 13 height 13
click at [1343, 114] on icon "button" at bounding box center [1348, 118] width 13 height 13
